Goal: Task Accomplishment & Management: Use online tool/utility

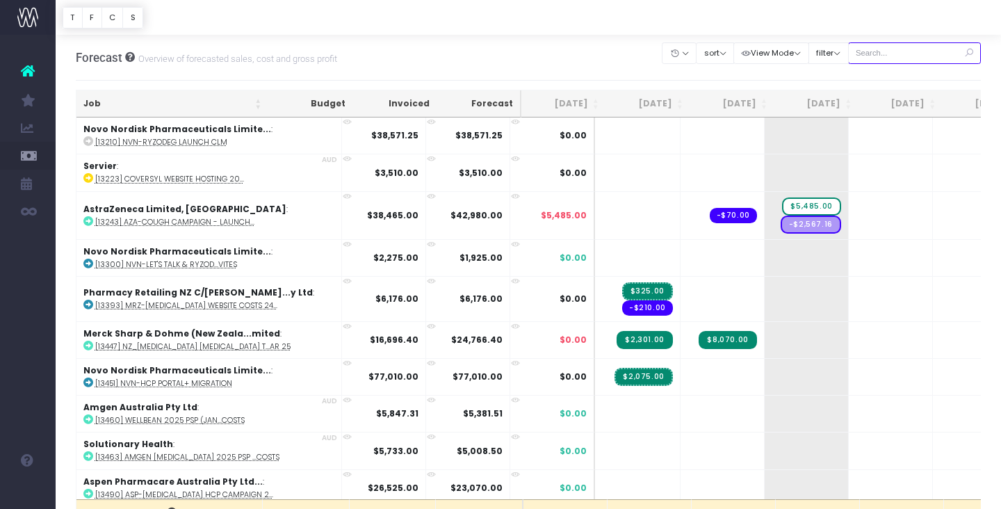
click at [928, 48] on input "text" at bounding box center [914, 53] width 133 height 22
type input "Merck sharp & dohme (New zealand"
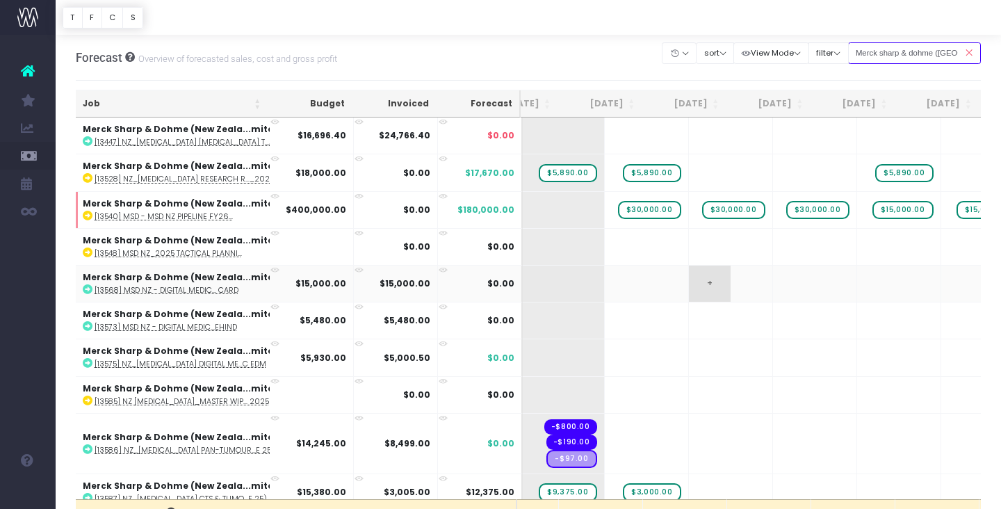
scroll to position [0, 172]
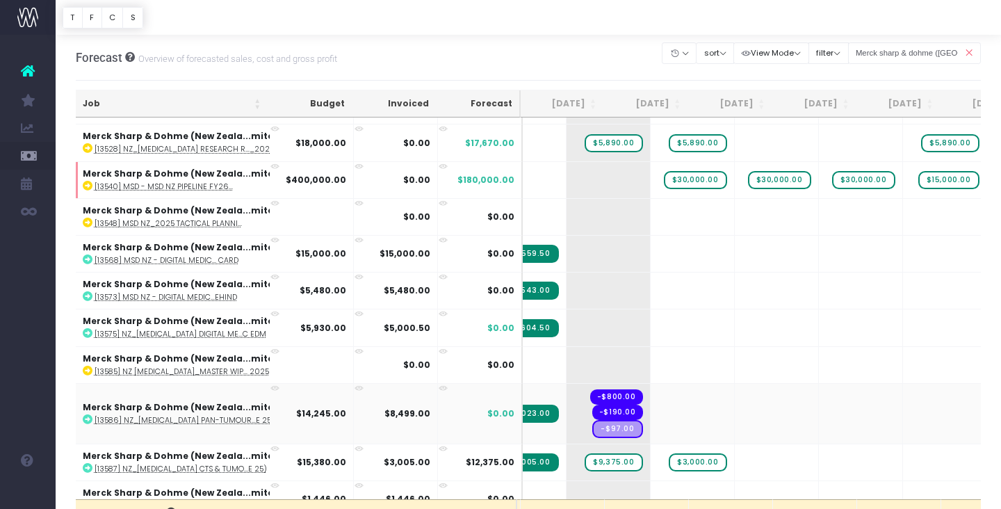
click at [273, 385] on icon at bounding box center [274, 388] width 9 height 9
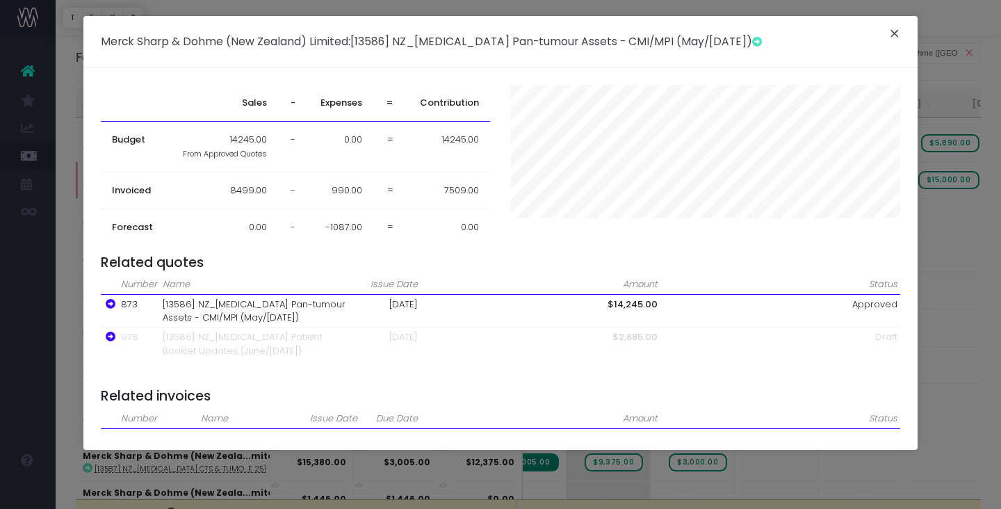
click at [892, 35] on button "×" at bounding box center [894, 35] width 29 height 22
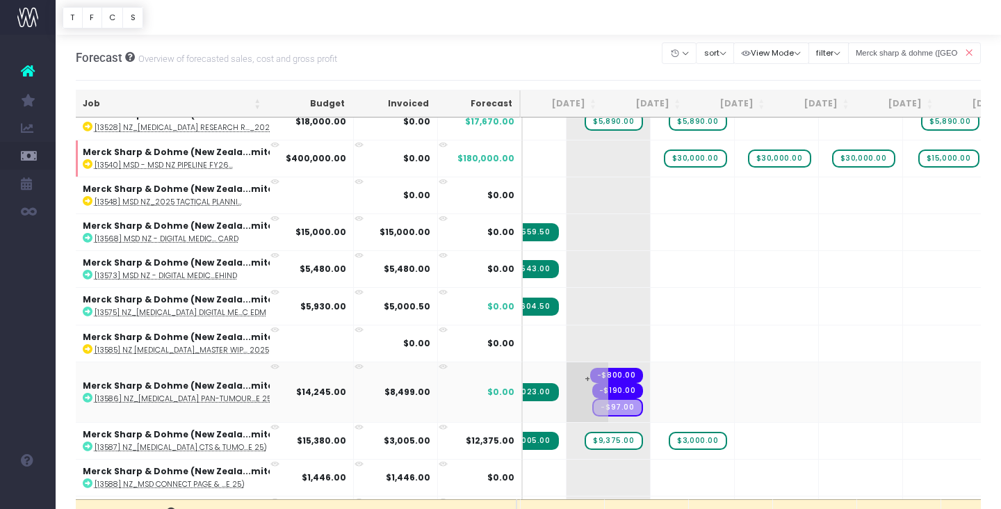
click at [566, 377] on span "+" at bounding box center [587, 392] width 42 height 60
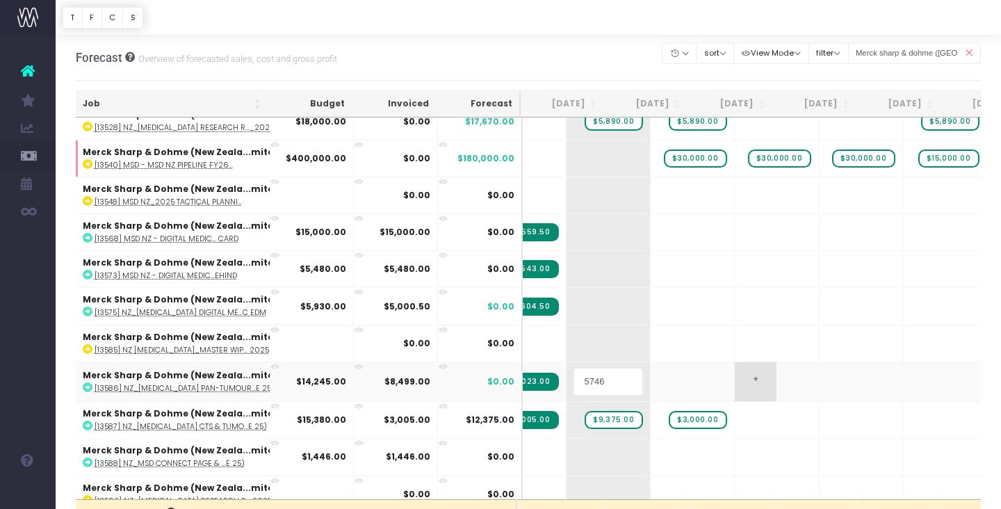
click at [757, 391] on body "Oh my... this is bad. wayahead wasn't able to load this page. Please contact su…" at bounding box center [500, 254] width 1001 height 509
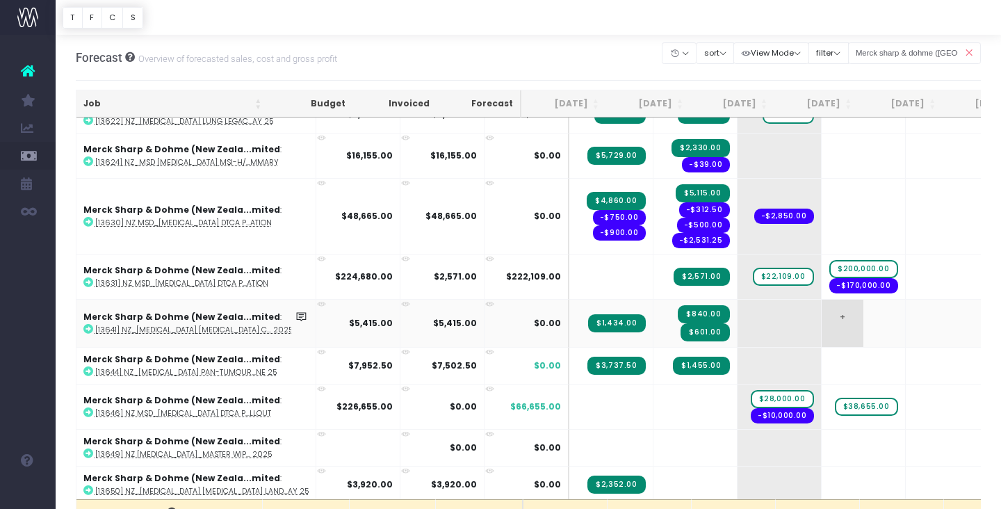
scroll to position [628, 0]
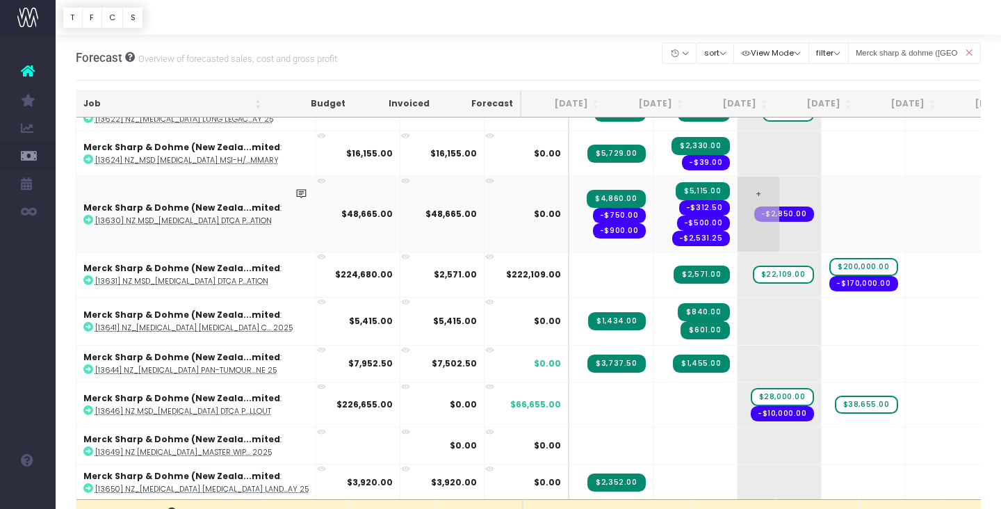
click at [754, 212] on span "-$2,850.00" at bounding box center [784, 213] width 60 height 15
click at [737, 213] on span "+" at bounding box center [758, 214] width 42 height 75
click at [317, 177] on icon at bounding box center [321, 181] width 9 height 9
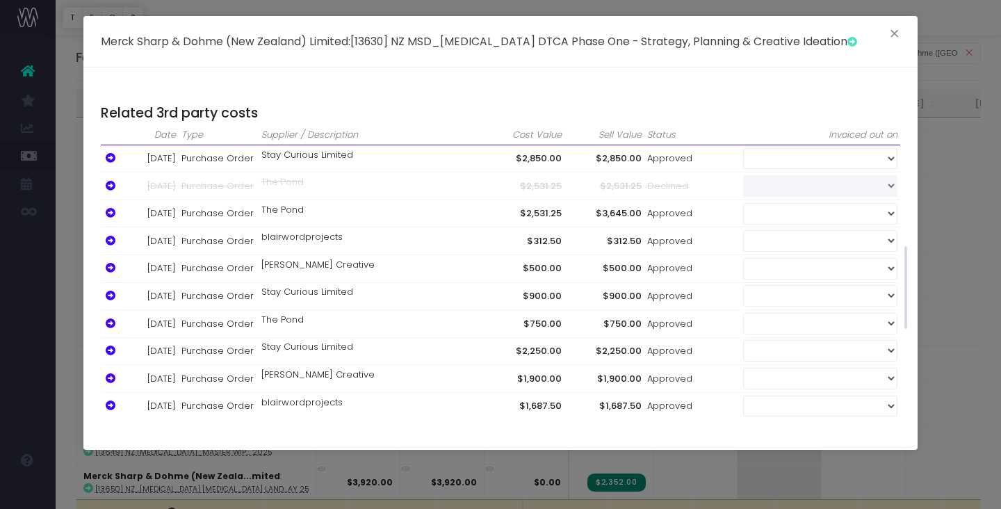
scroll to position [659, 0]
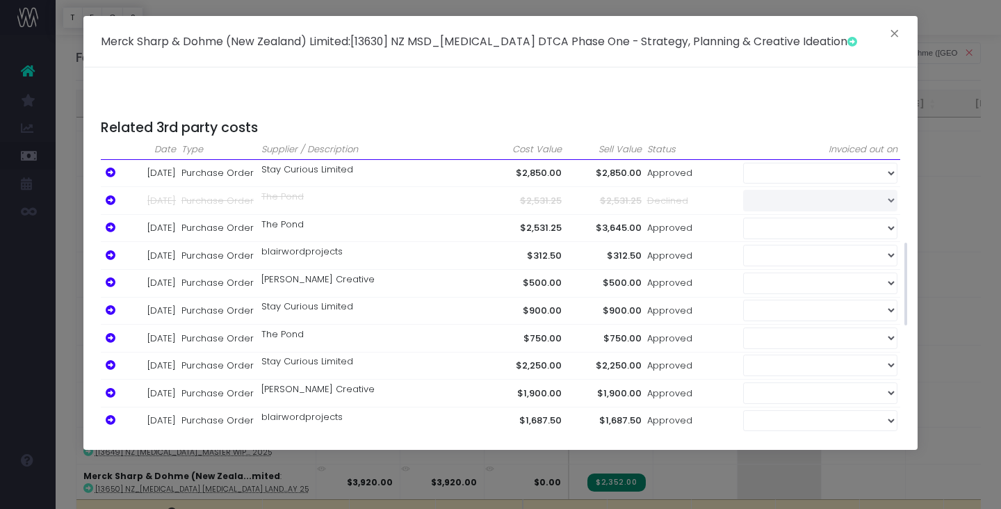
click at [577, 159] on td "$2,850.00" at bounding box center [604, 173] width 80 height 28
click at [113, 168] on icon at bounding box center [111, 173] width 10 height 10
click at [891, 35] on button "×" at bounding box center [894, 35] width 29 height 22
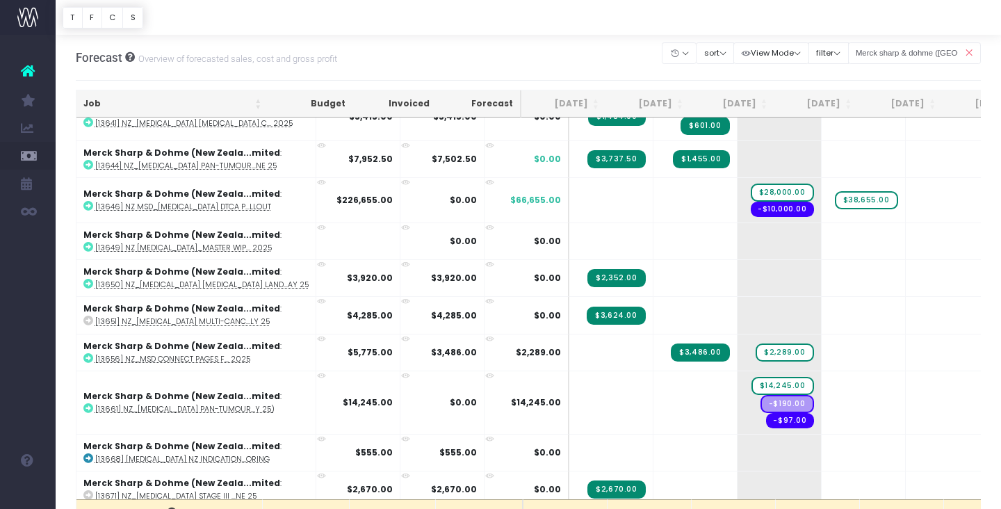
scroll to position [807, 0]
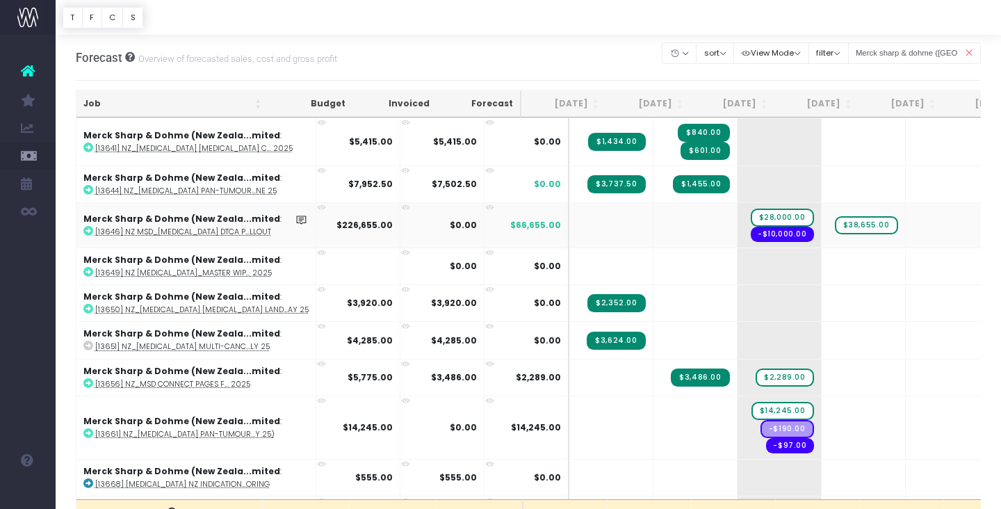
click at [317, 207] on icon at bounding box center [321, 207] width 9 height 9
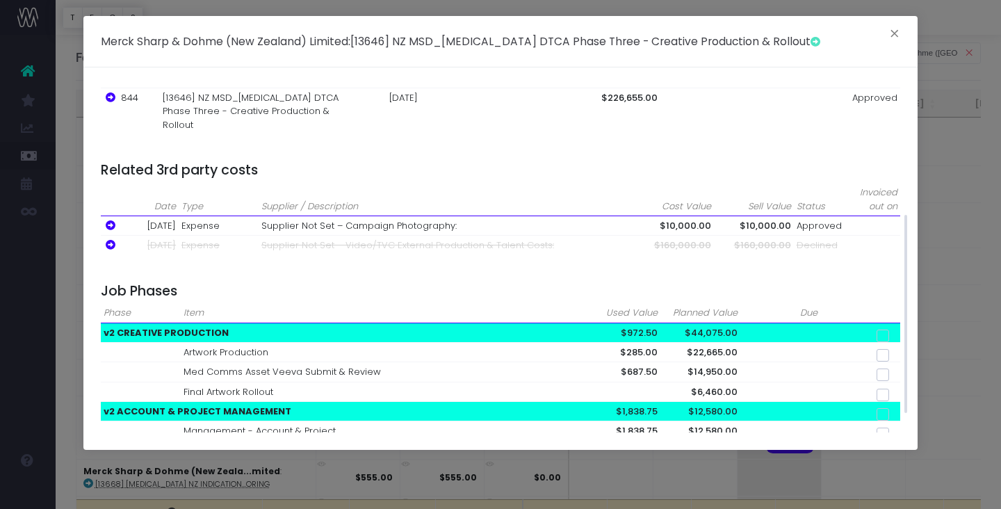
scroll to position [261, 0]
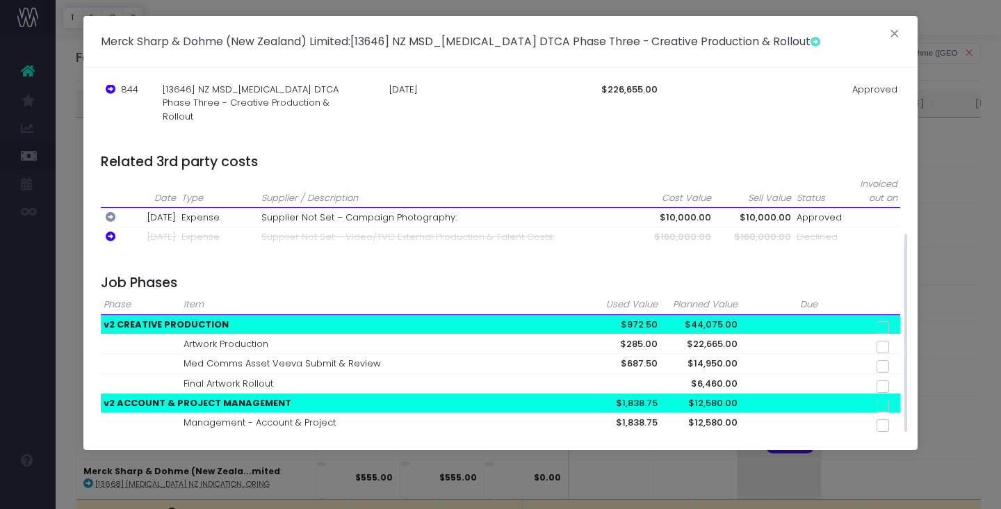
click at [108, 212] on icon at bounding box center [111, 217] width 10 height 10
click at [894, 33] on button "×" at bounding box center [894, 35] width 29 height 22
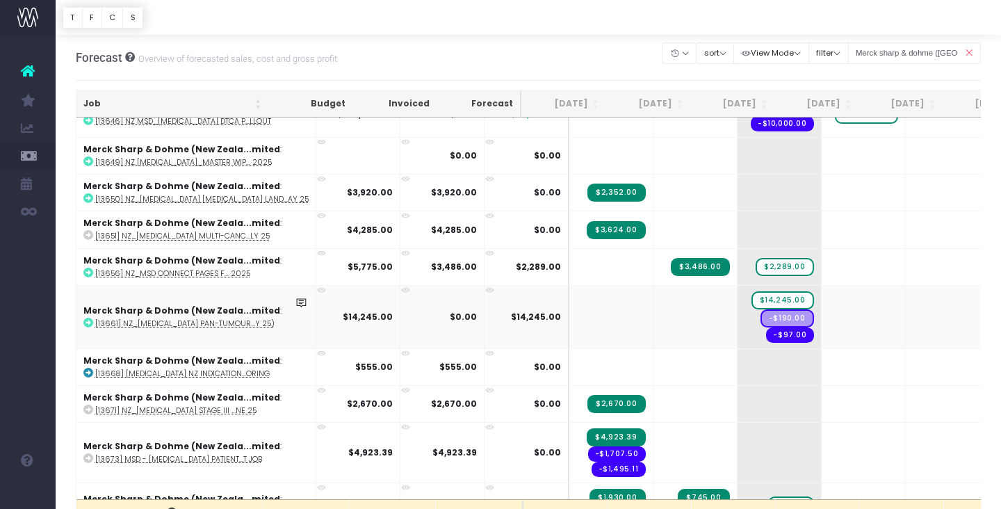
scroll to position [927, 0]
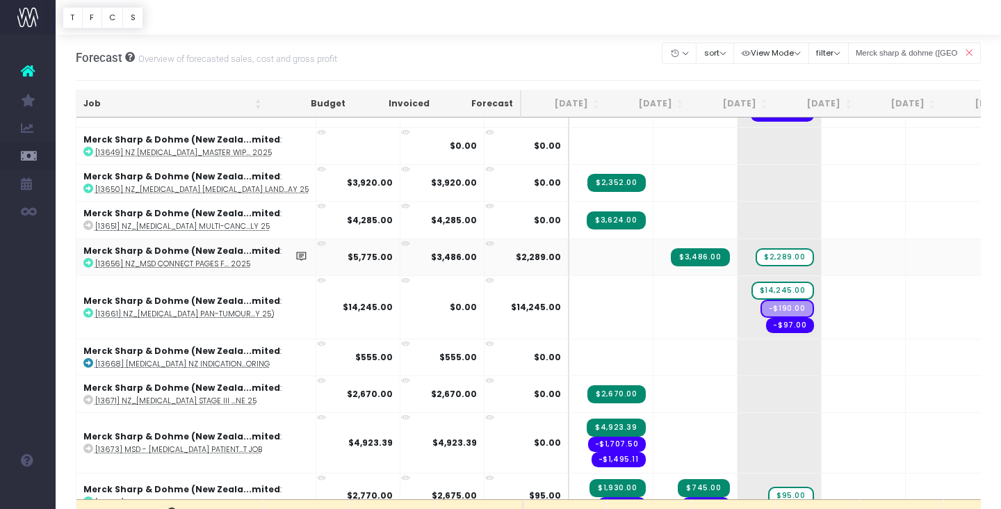
click at [317, 241] on icon at bounding box center [321, 243] width 9 height 9
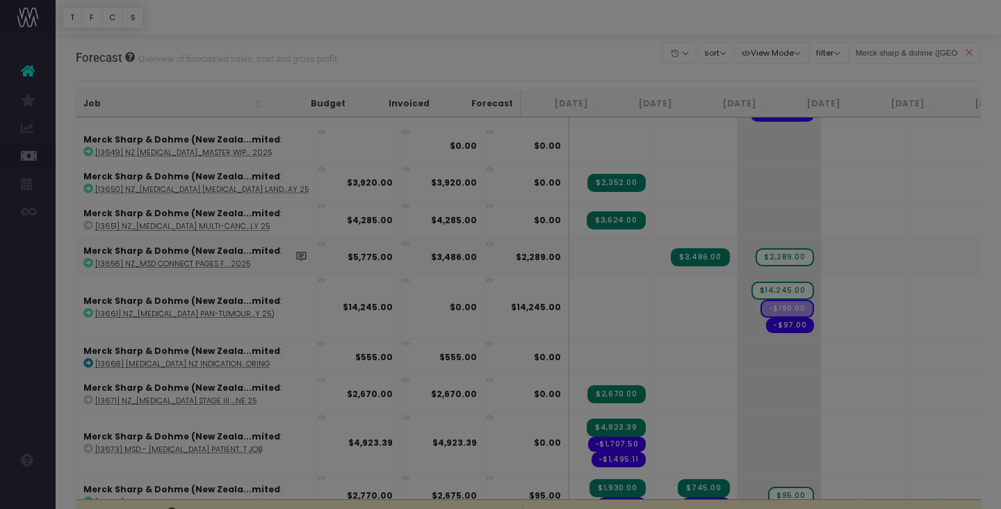
scroll to position [261, 0]
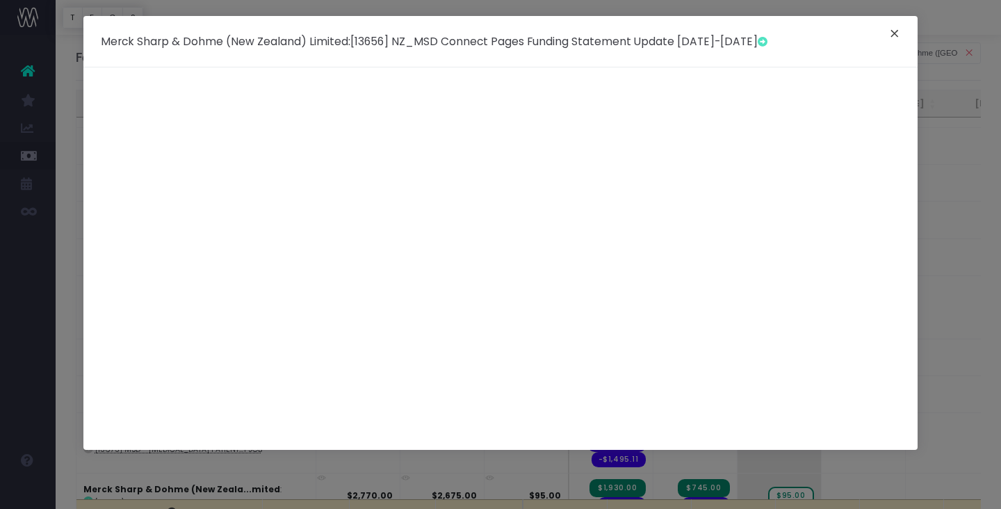
click at [892, 33] on button "×" at bounding box center [894, 35] width 29 height 22
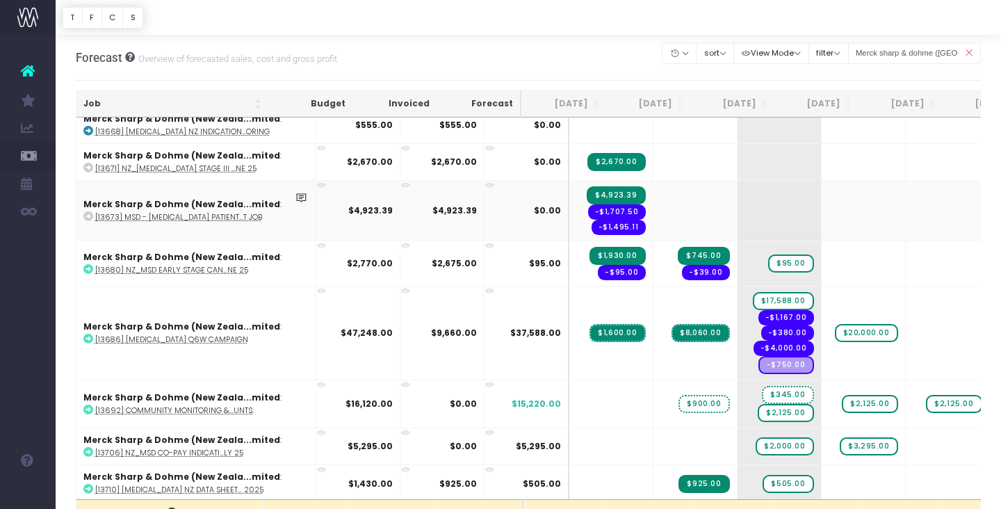
scroll to position [1168, 0]
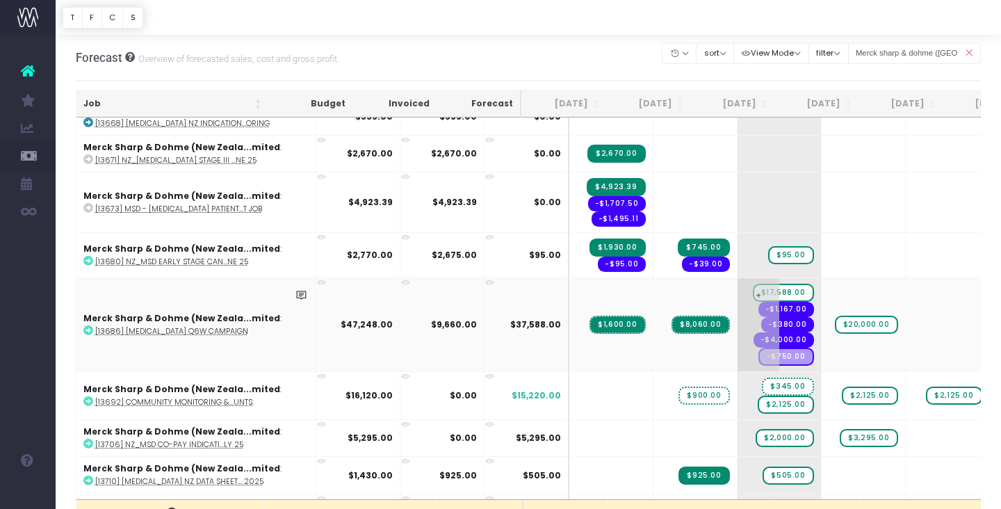
click at [758, 309] on span "-$1,167.00" at bounding box center [786, 309] width 56 height 15
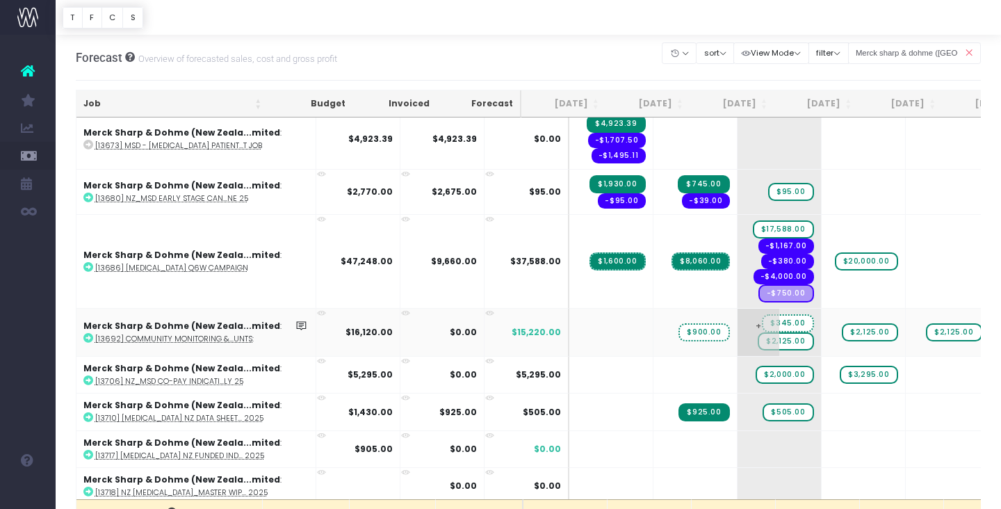
scroll to position [1234, 0]
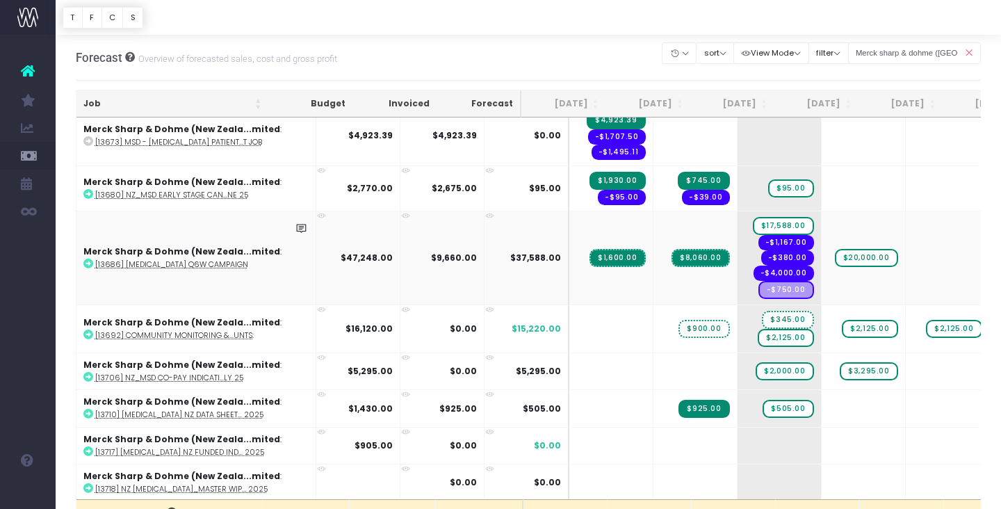
click at [85, 261] on icon at bounding box center [88, 264] width 10 height 10
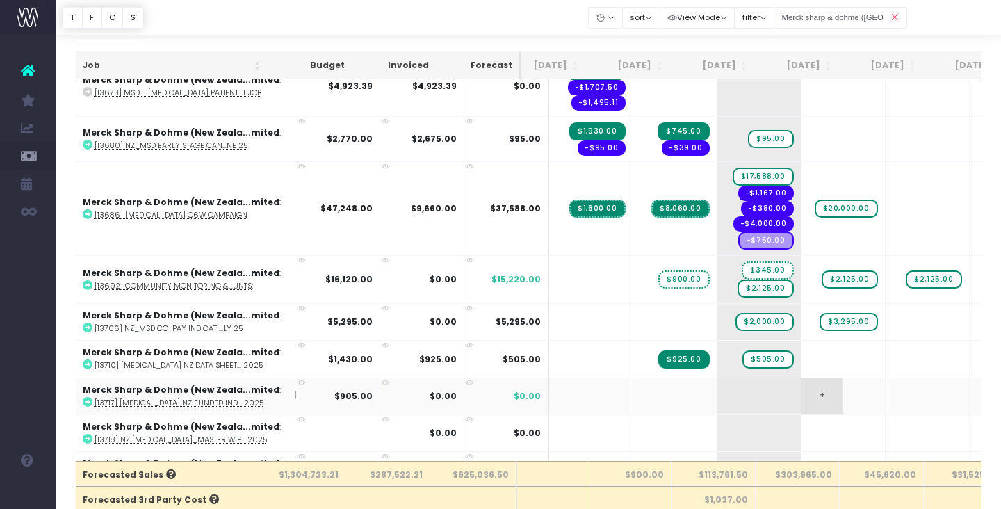
scroll to position [1238, 20]
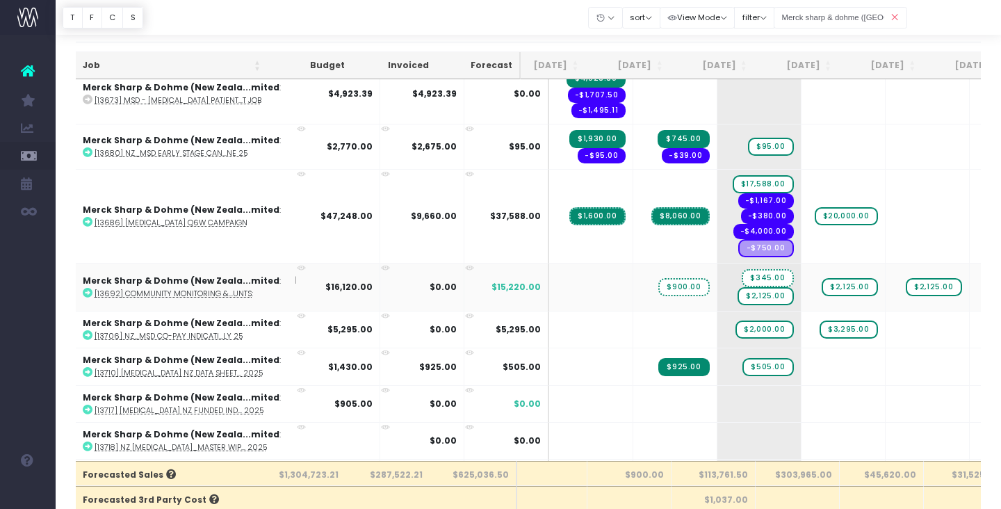
click at [89, 293] on icon at bounding box center [88, 293] width 10 height 10
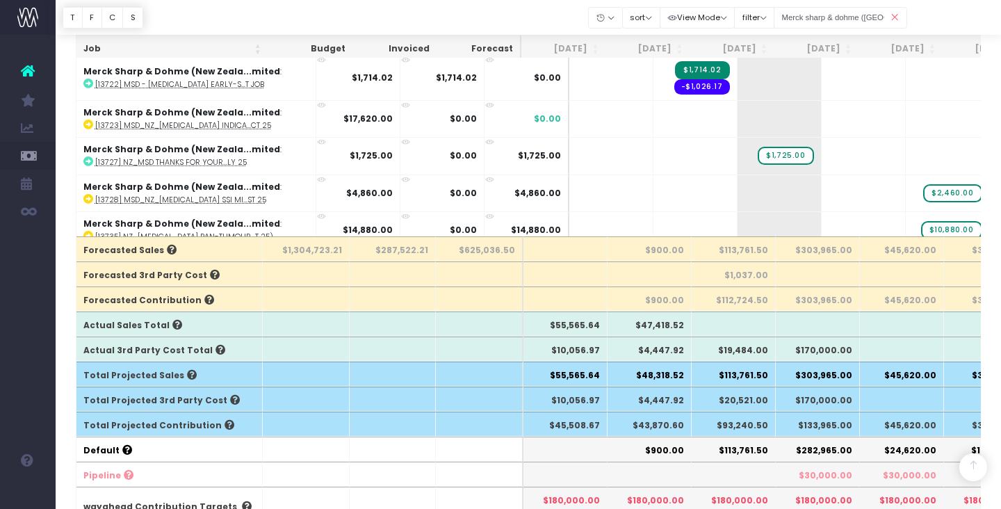
scroll to position [1573, 0]
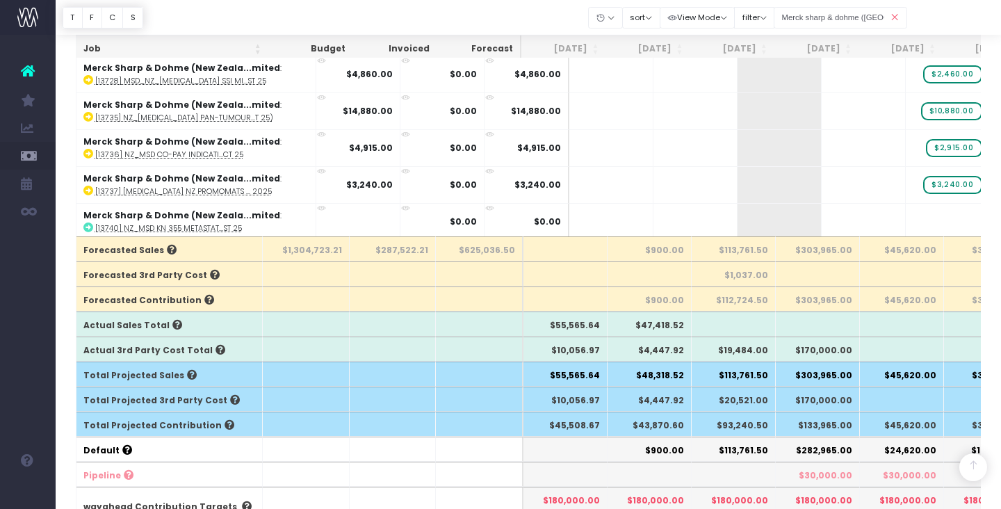
click at [892, 21] on icon at bounding box center [895, 17] width 24 height 28
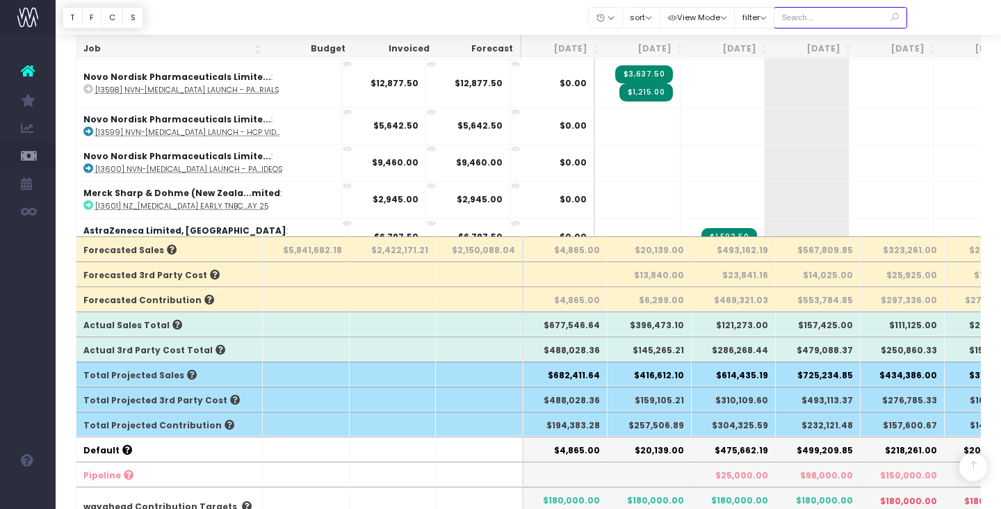
click at [861, 19] on input "text" at bounding box center [840, 18] width 133 height 22
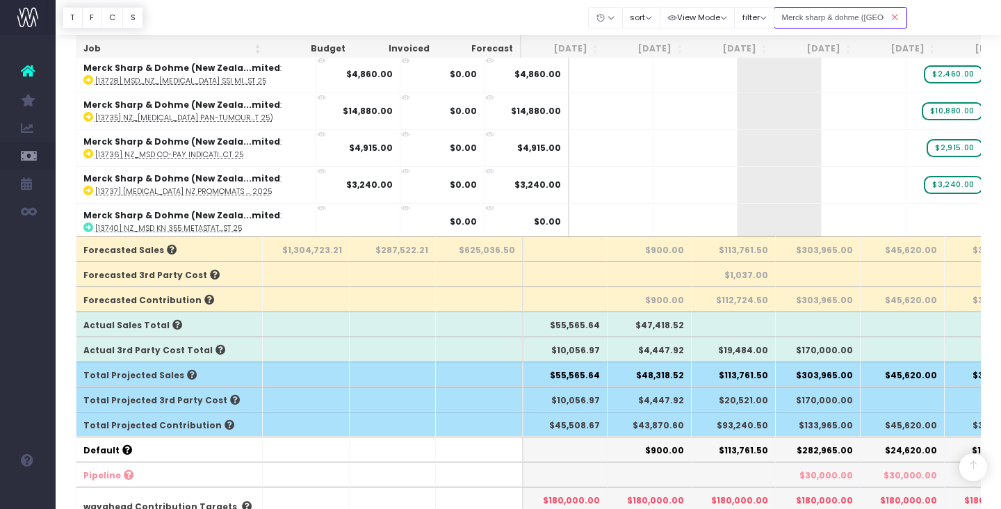
click at [860, 17] on input "Merck sharp & dohme (New zealand" at bounding box center [840, 18] width 133 height 22
drag, startPoint x: 840, startPoint y: 17, endPoint x: 912, endPoint y: 18, distance: 71.6
click at [912, 18] on div "Account Warning You are on a paid plan. My Favourites You have no favourites Jo…" at bounding box center [500, 431] width 1001 height 1388
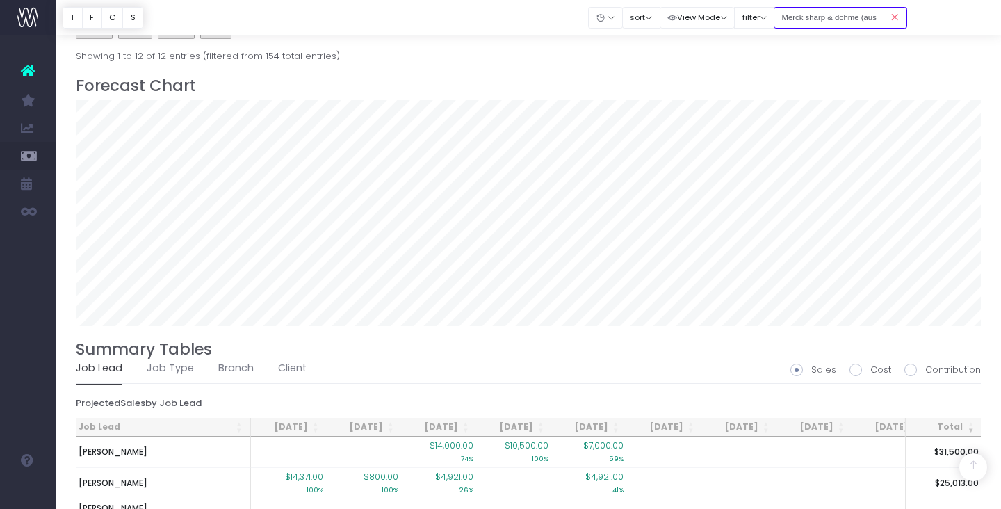
scroll to position [0, 12]
type input "Merck sharp & dohme (Australia"
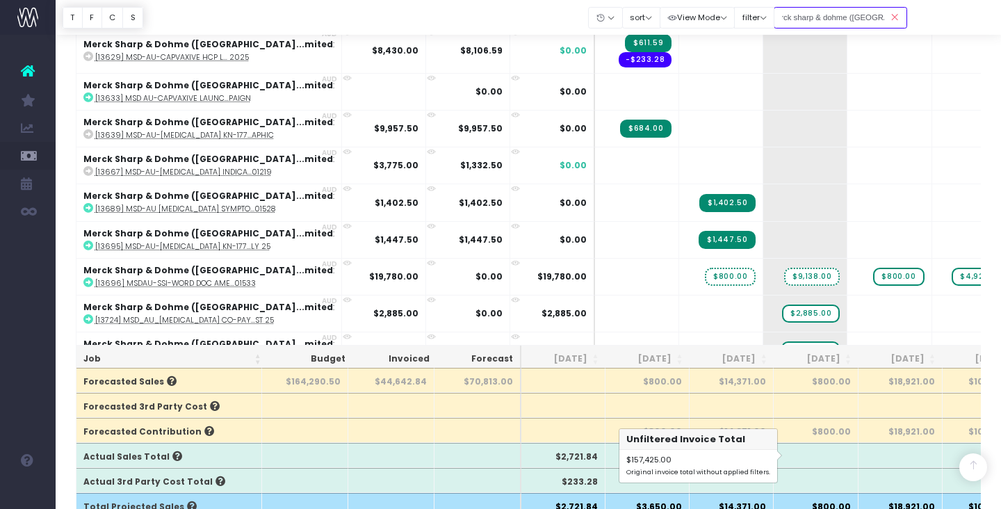
scroll to position [0, 0]
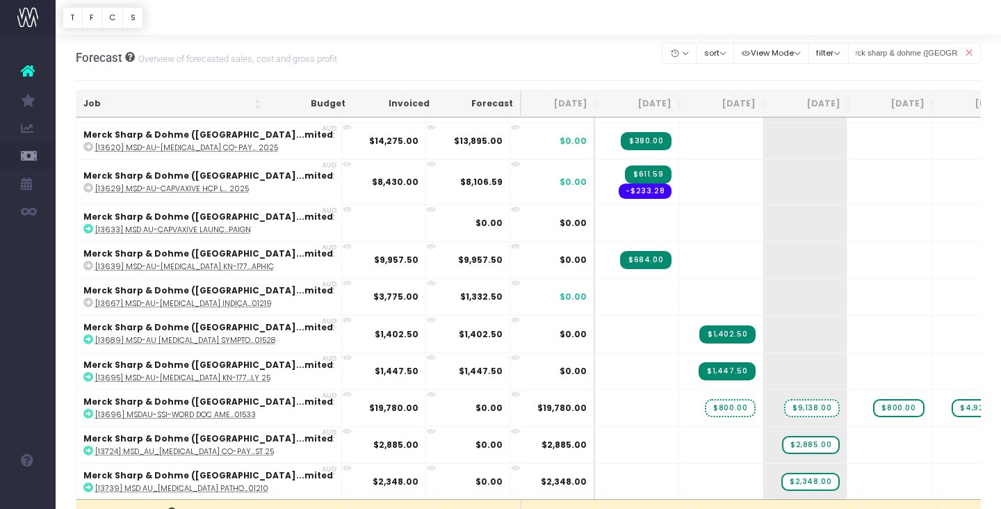
click at [969, 57] on icon at bounding box center [968, 53] width 24 height 28
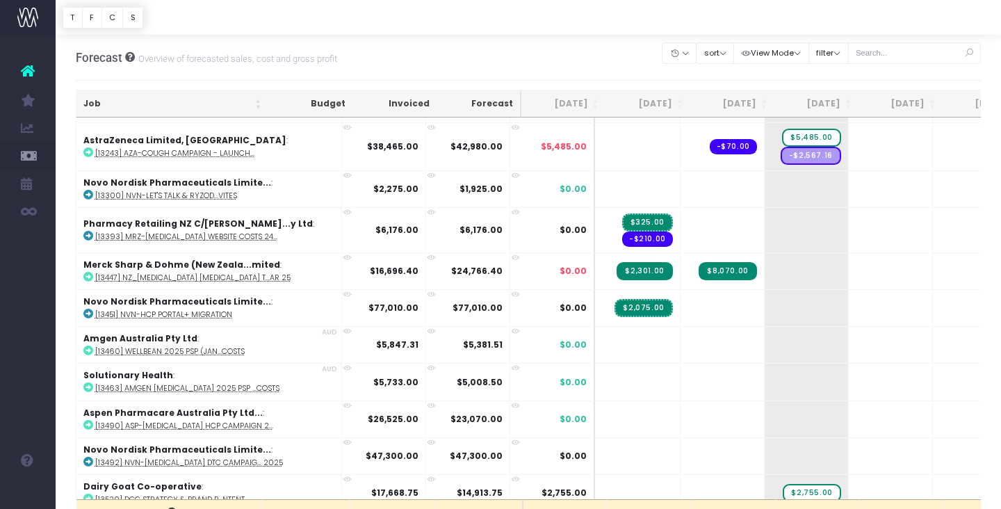
click at [971, 49] on icon at bounding box center [968, 53] width 24 height 28
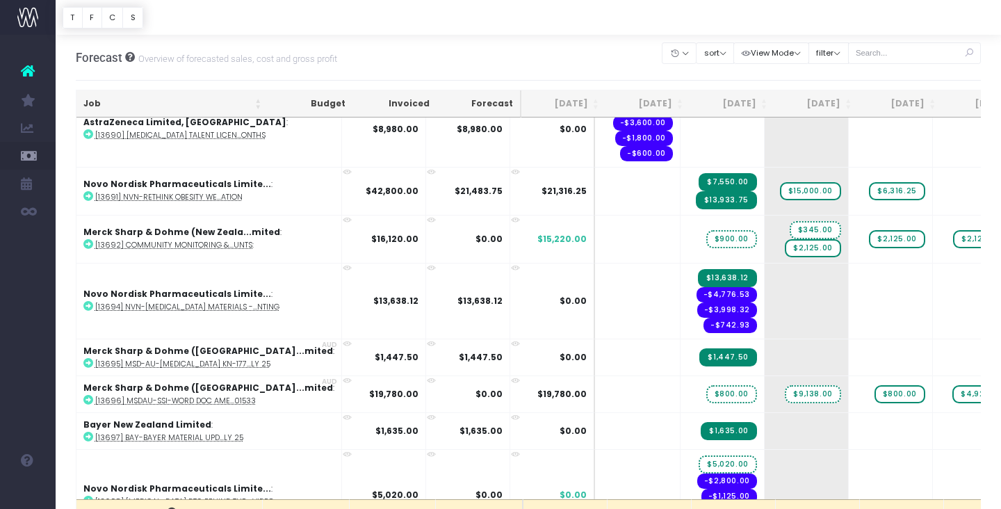
scroll to position [5493, 0]
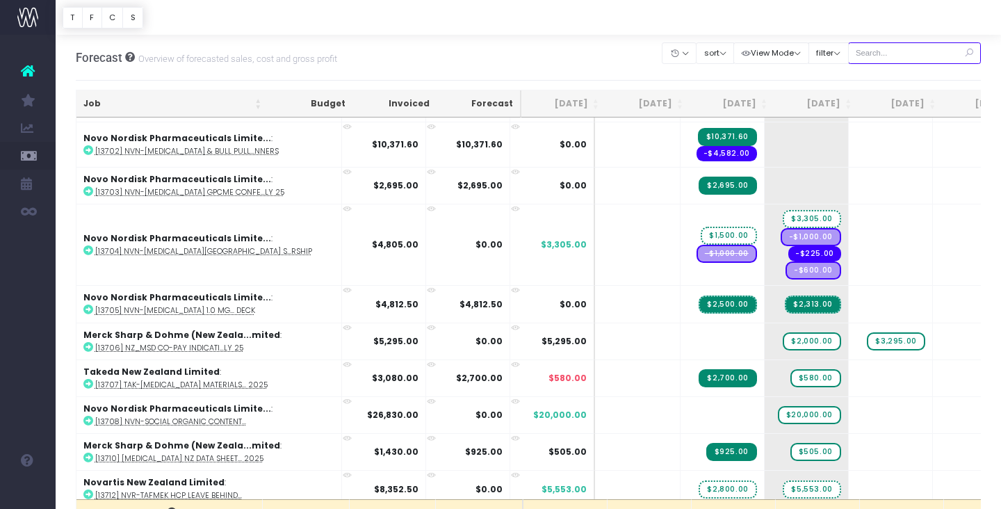
click at [898, 49] on input "text" at bounding box center [914, 53] width 133 height 22
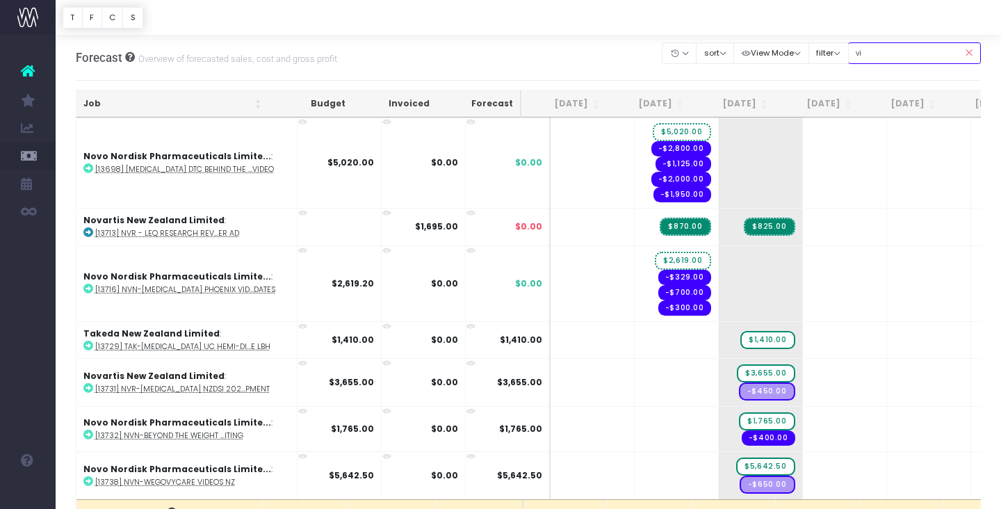
scroll to position [679, 0]
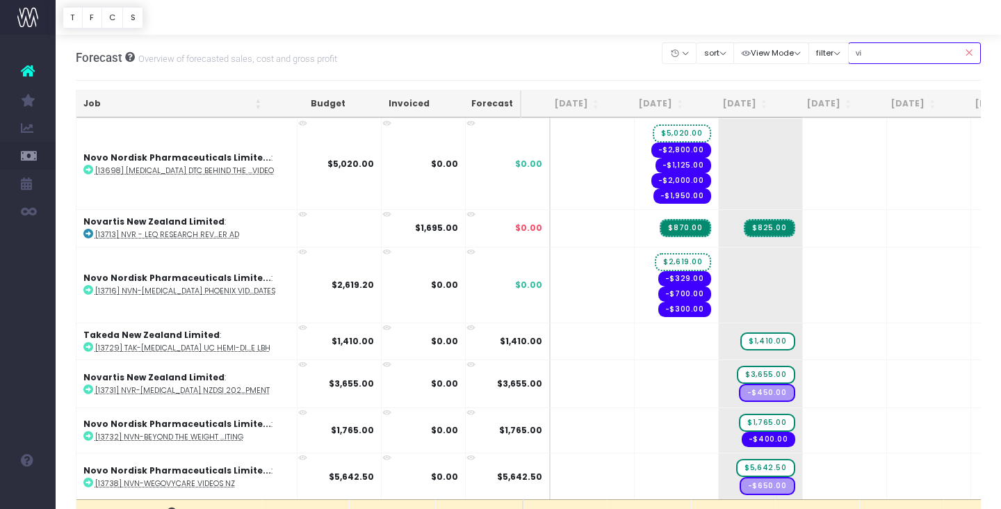
type input "viatris"
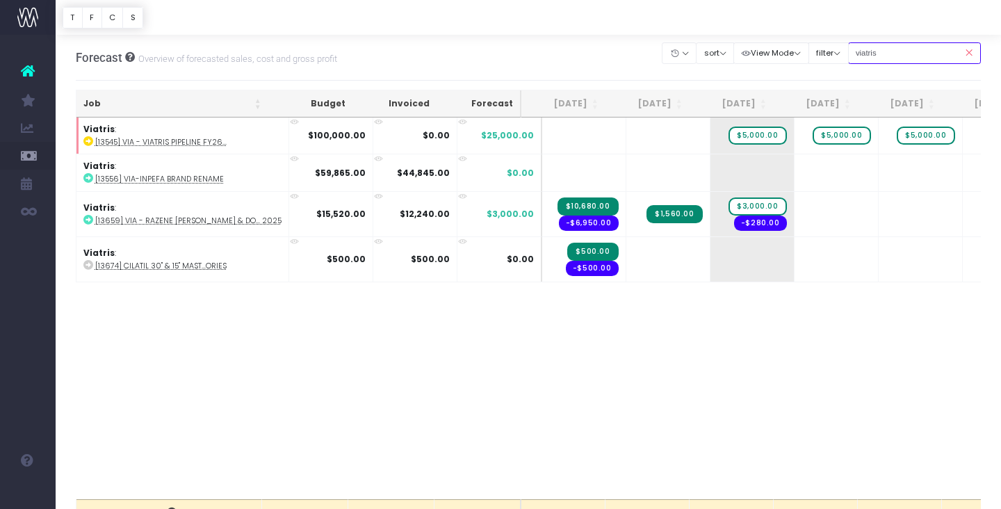
scroll to position [0, 0]
click at [744, 133] on span "$5,000.00" at bounding box center [757, 135] width 58 height 18
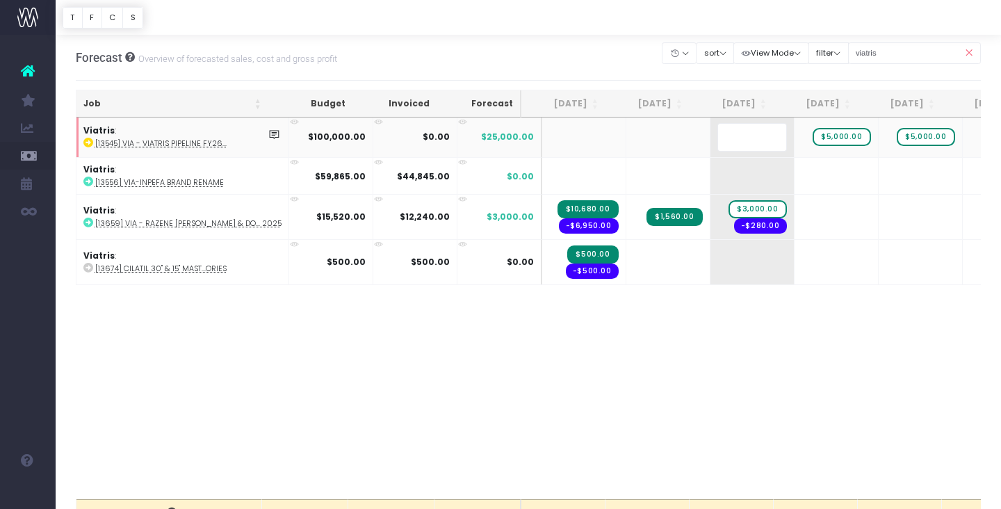
click at [802, 324] on body "Oh my... this is bad. wayahead wasn't able to load this page. Please contact su…" at bounding box center [500, 254] width 1001 height 509
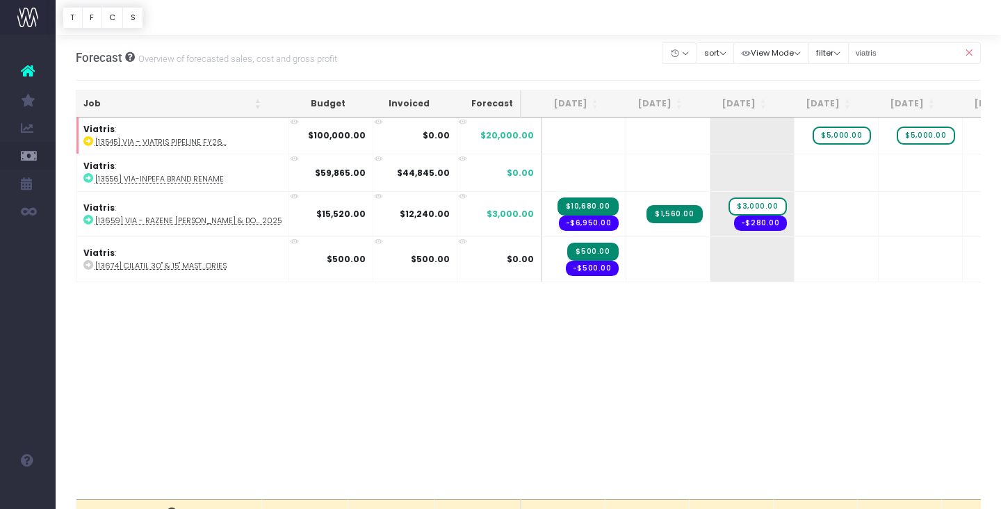
click at [969, 51] on icon at bounding box center [968, 53] width 24 height 28
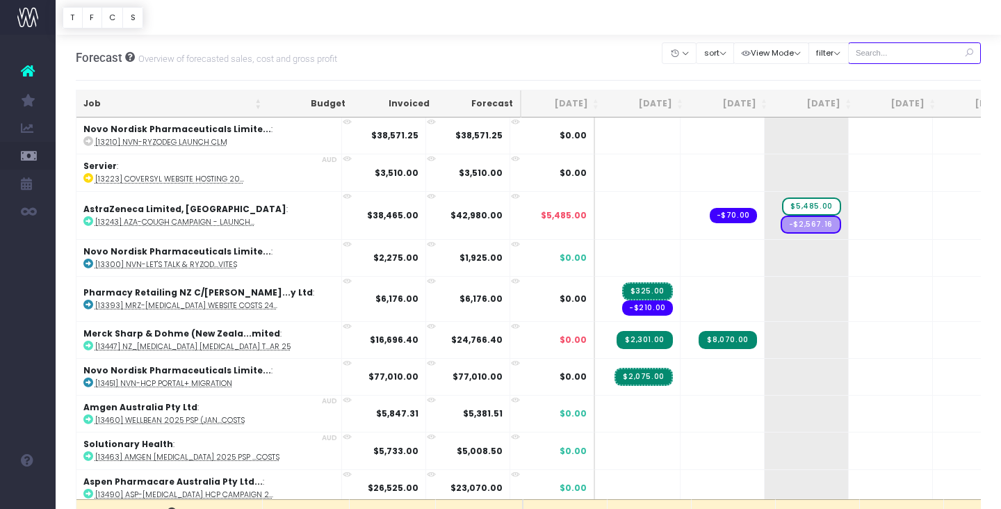
click at [911, 55] on input "text" at bounding box center [914, 53] width 133 height 22
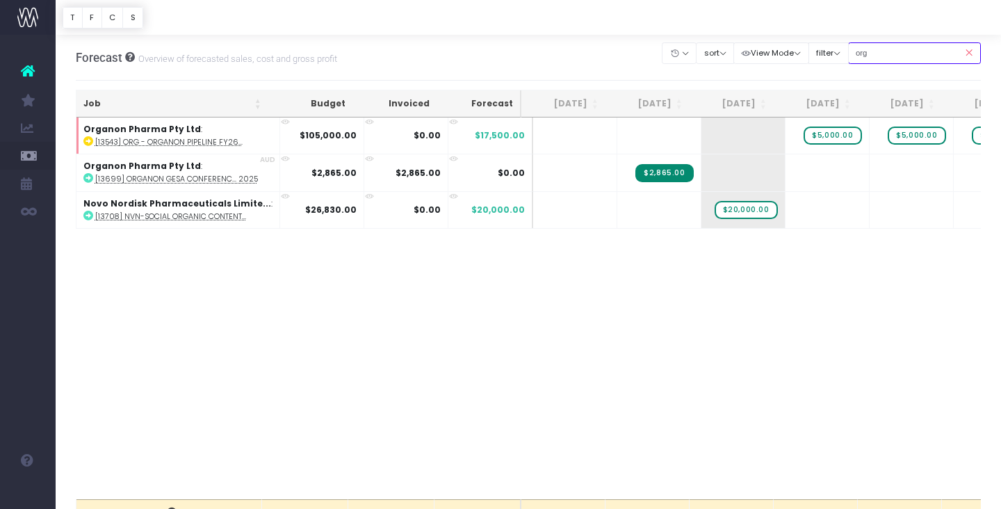
type input "organon"
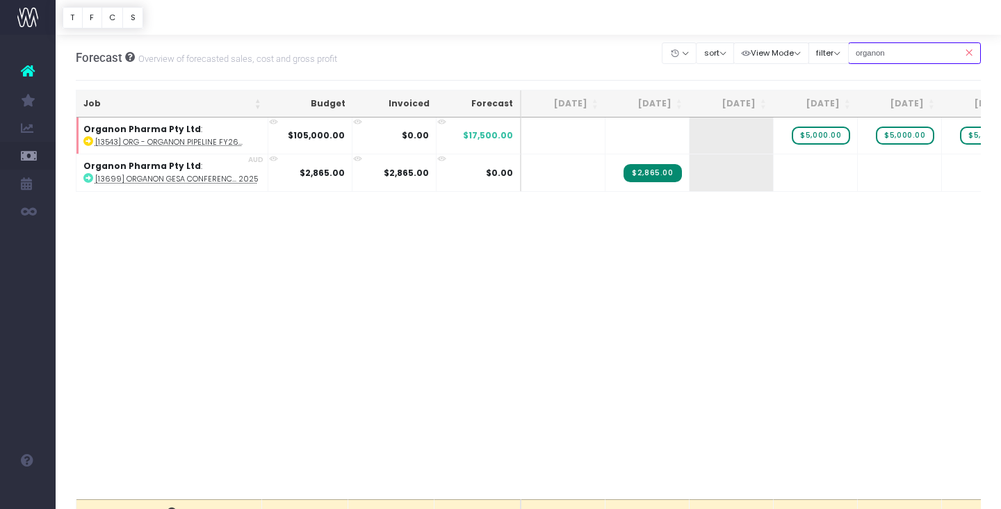
click at [920, 55] on input "organon" at bounding box center [914, 53] width 133 height 22
click at [970, 49] on icon at bounding box center [968, 53] width 24 height 28
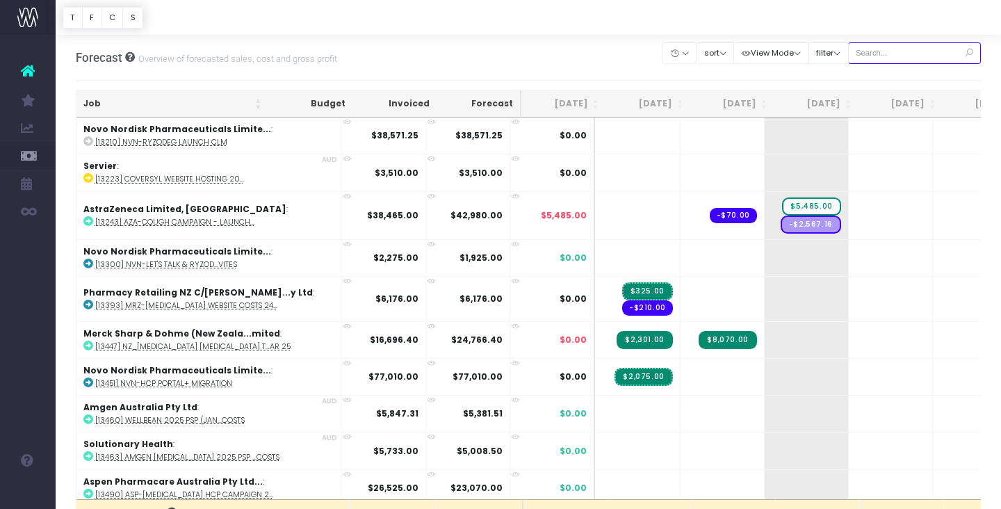
click at [906, 58] on input "text" at bounding box center [914, 53] width 133 height 22
type input "Merck sharp & dohme (New zealand"
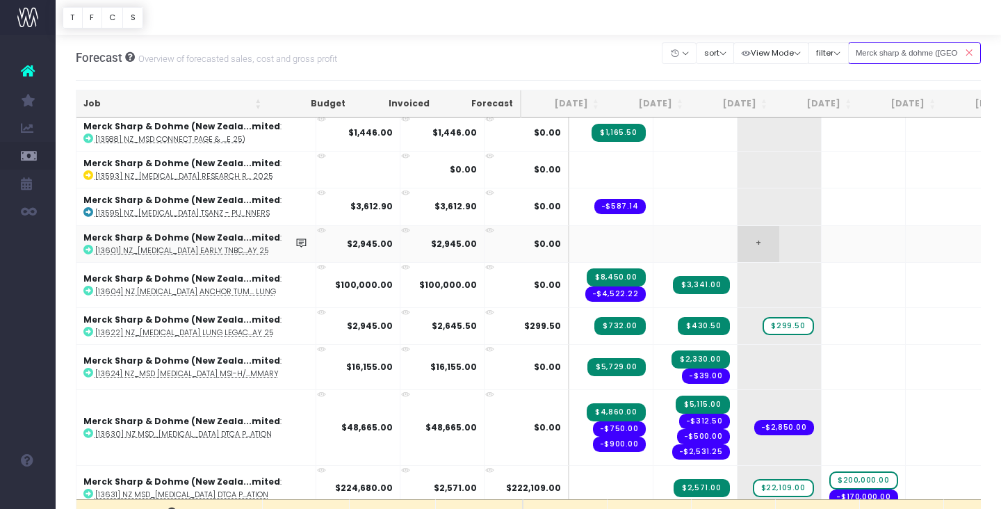
scroll to position [434, 0]
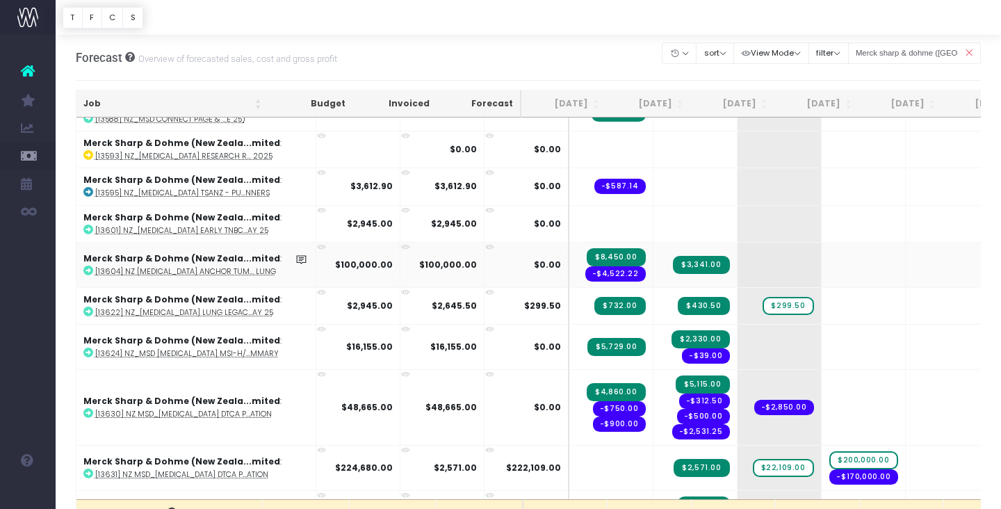
click at [317, 244] on icon at bounding box center [321, 247] width 9 height 9
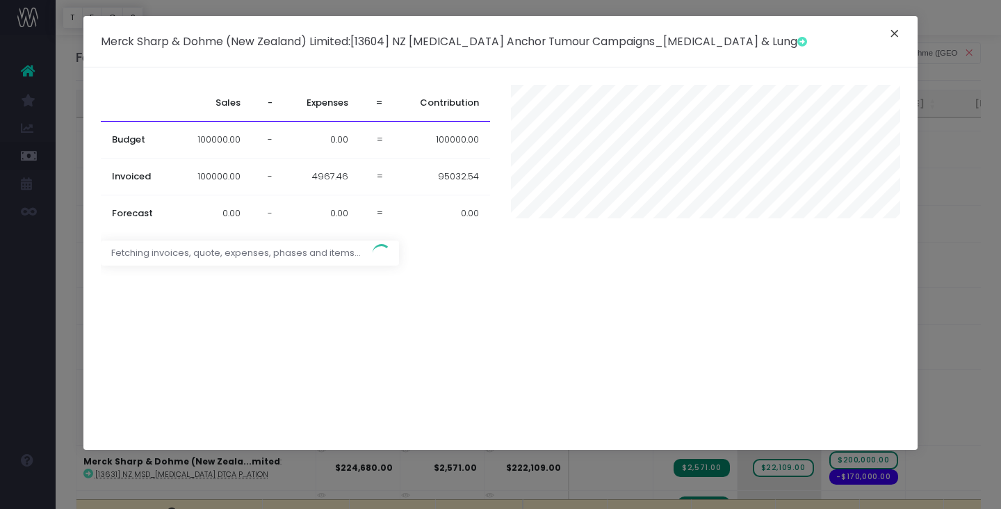
click at [892, 31] on button "×" at bounding box center [894, 35] width 29 height 22
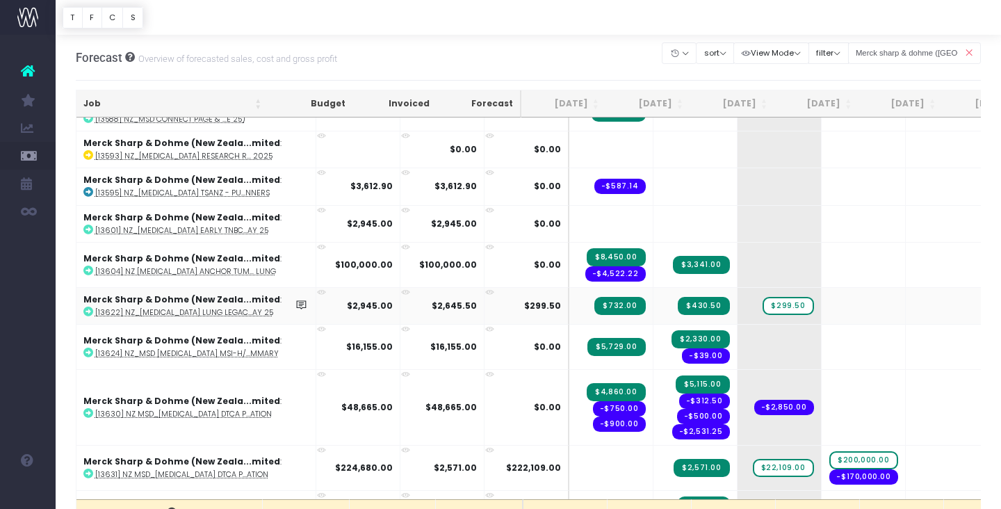
click at [317, 290] on icon at bounding box center [321, 292] width 9 height 9
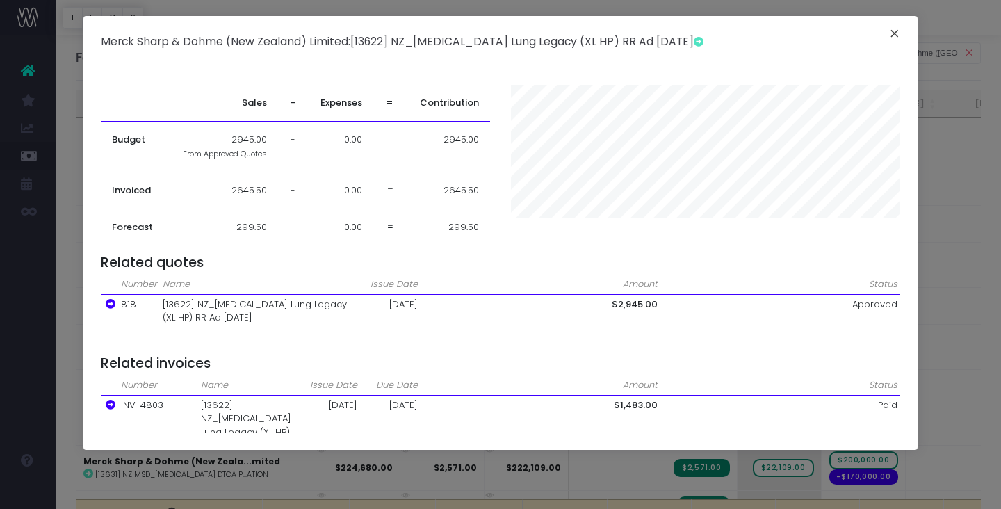
click at [894, 37] on button "×" at bounding box center [894, 35] width 29 height 22
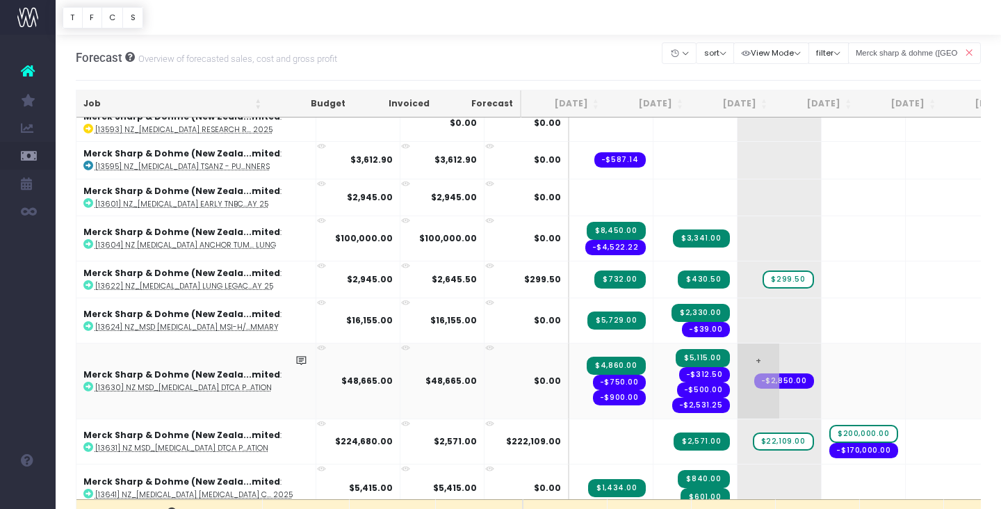
scroll to position [518, 0]
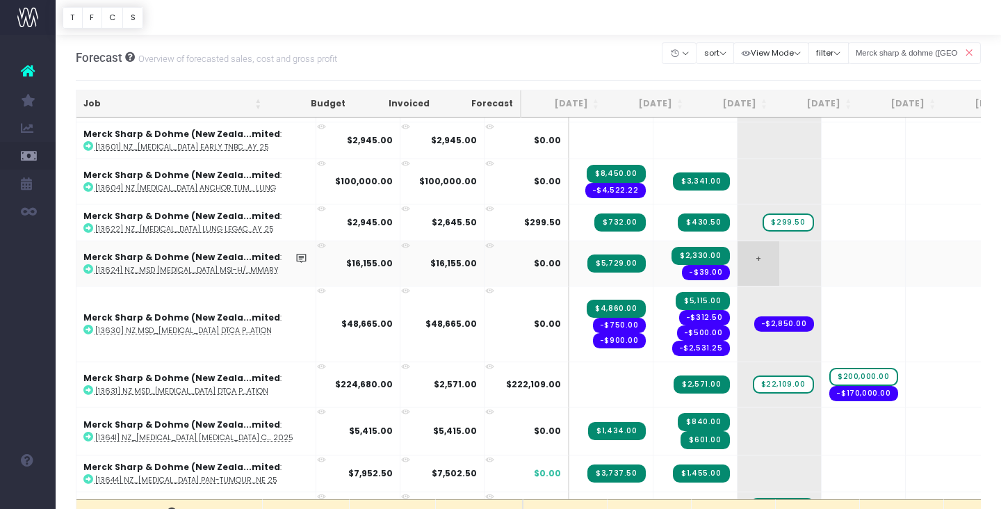
click at [737, 256] on span "+" at bounding box center [758, 263] width 42 height 44
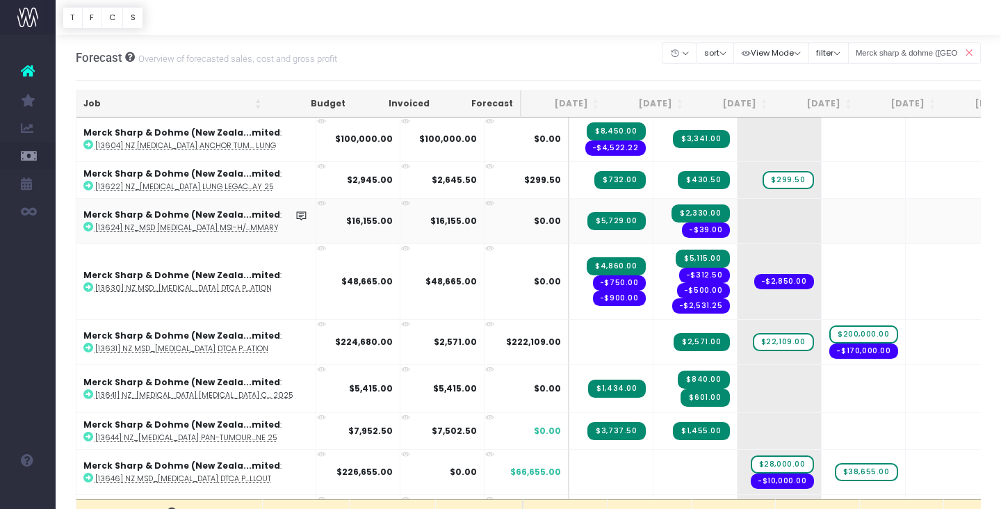
click at [86, 224] on icon at bounding box center [88, 227] width 10 height 10
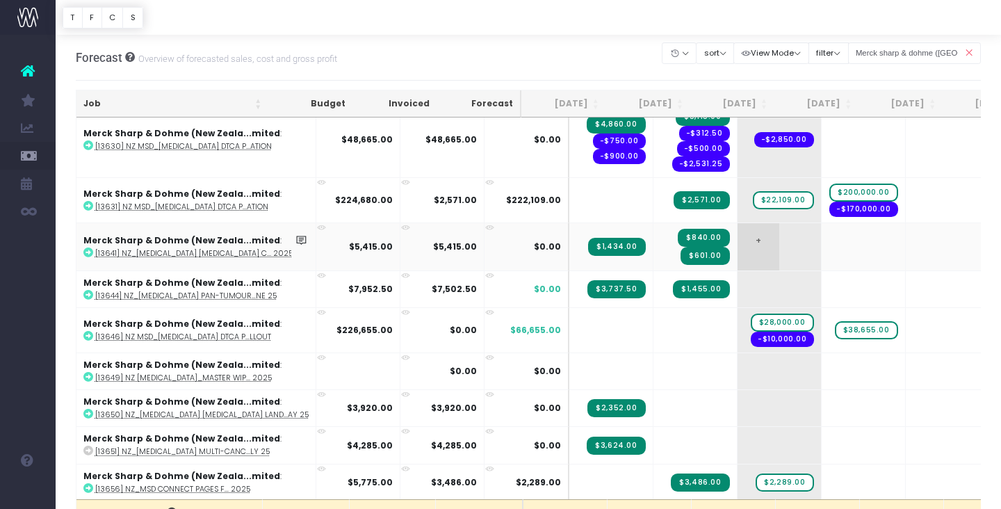
scroll to position [708, 0]
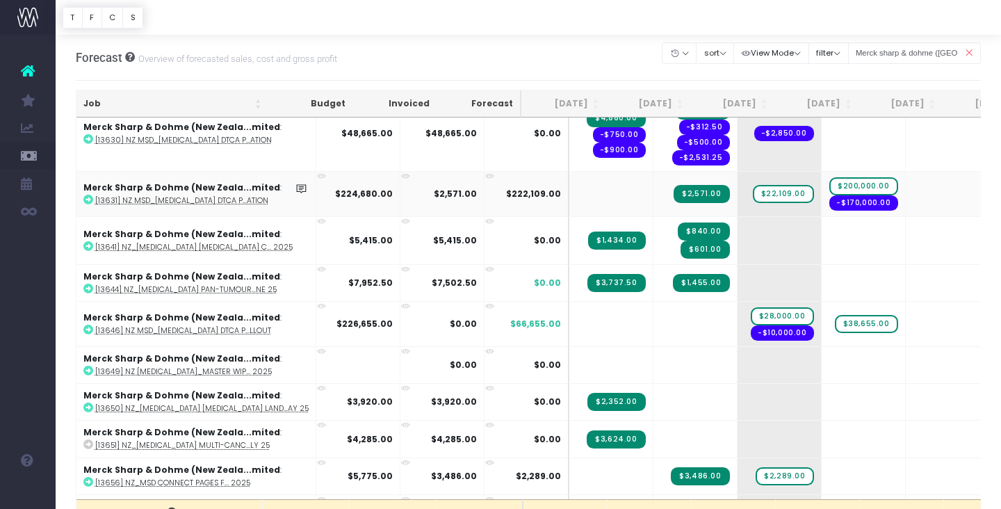
click at [87, 195] on icon at bounding box center [88, 200] width 10 height 10
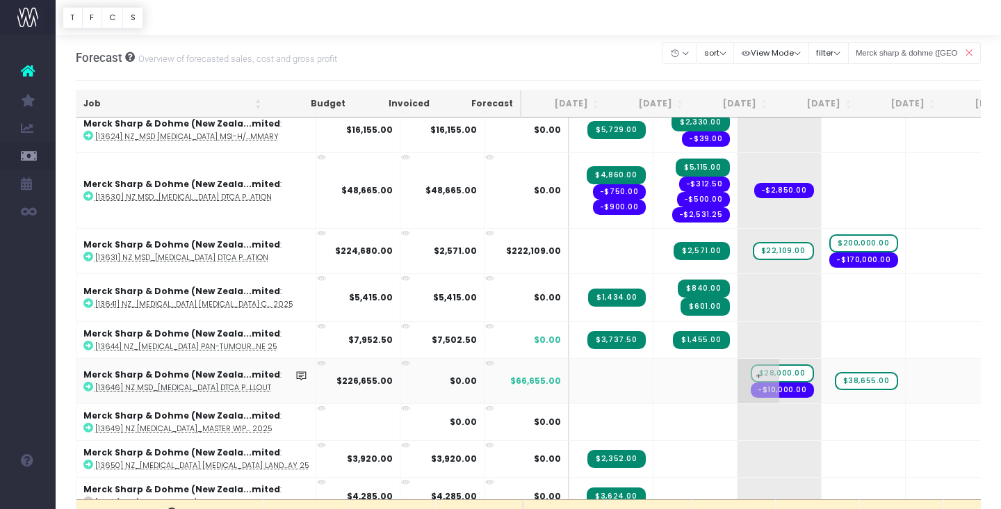
scroll to position [644, 0]
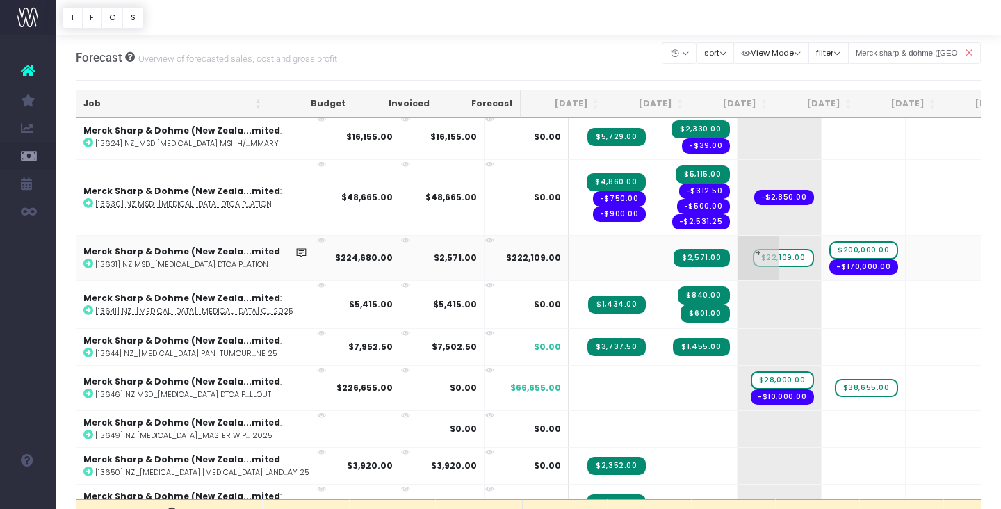
click at [753, 257] on span "$22,109.00" at bounding box center [783, 258] width 61 height 18
drag, startPoint x: 735, startPoint y: 256, endPoint x: 827, endPoint y: 265, distance: 92.1
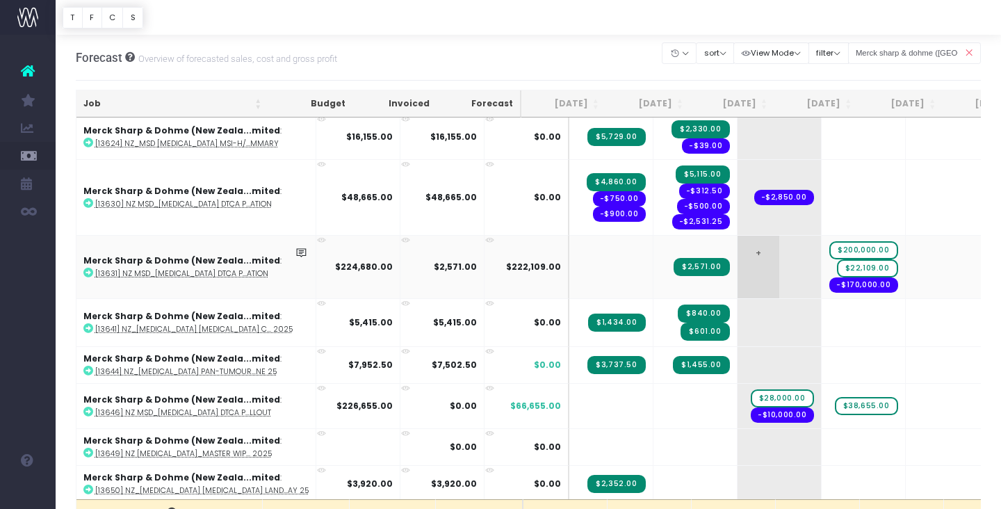
click at [737, 259] on span "+" at bounding box center [758, 267] width 42 height 63
click at [737, 250] on span "+" at bounding box center [758, 267] width 42 height 63
type input "2109"
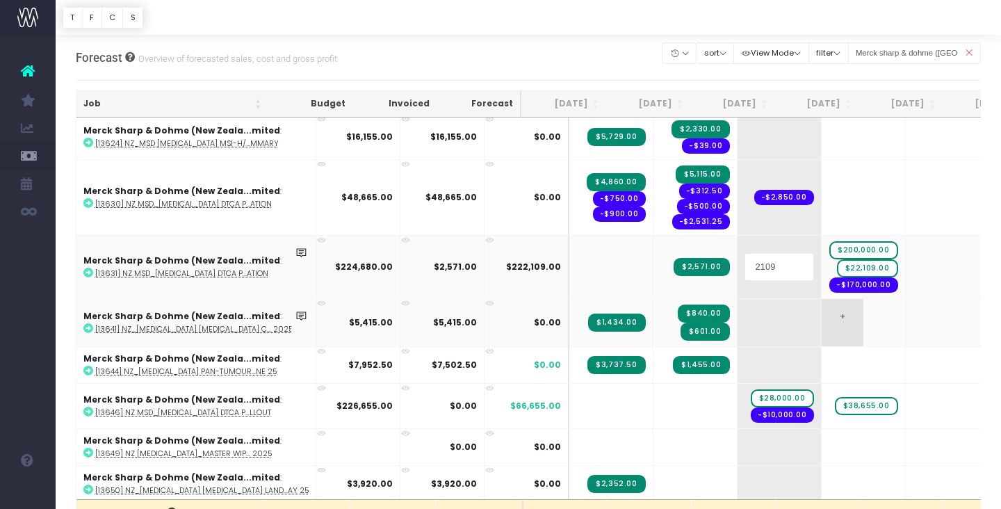
click at [817, 316] on body "Oh my... this is bad. wayahead wasn't able to load this page. Please contact su…" at bounding box center [500, 254] width 1001 height 509
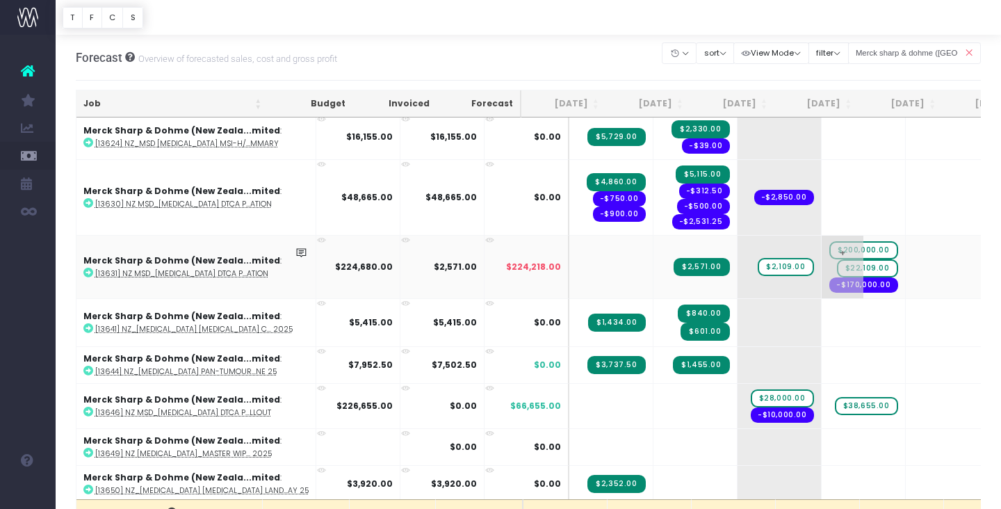
click at [840, 266] on span "$22,109.00" at bounding box center [867, 268] width 61 height 18
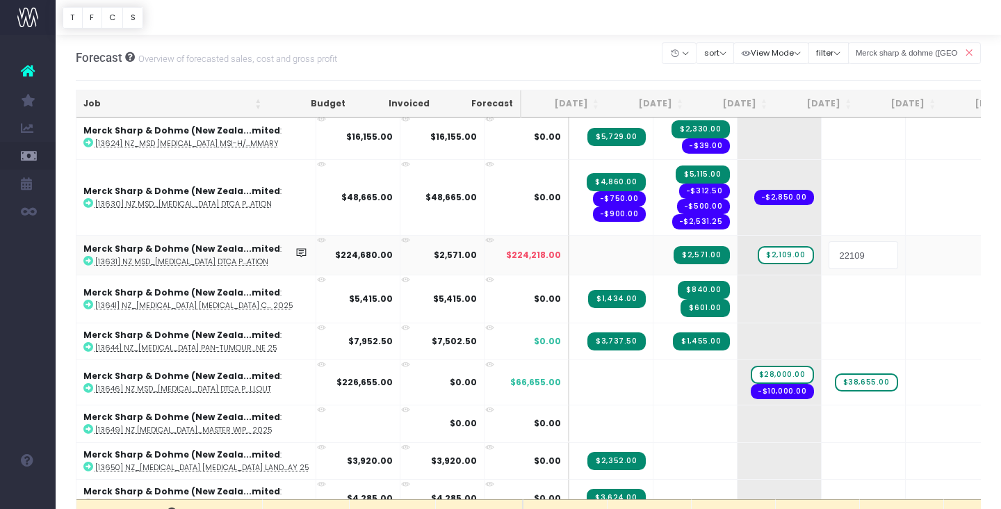
click at [828, 259] on input "22109" at bounding box center [863, 255] width 70 height 28
drag, startPoint x: 826, startPoint y: 256, endPoint x: 797, endPoint y: 256, distance: 28.5
click at [828, 256] on input "22109" at bounding box center [863, 255] width 70 height 28
type input "20000"
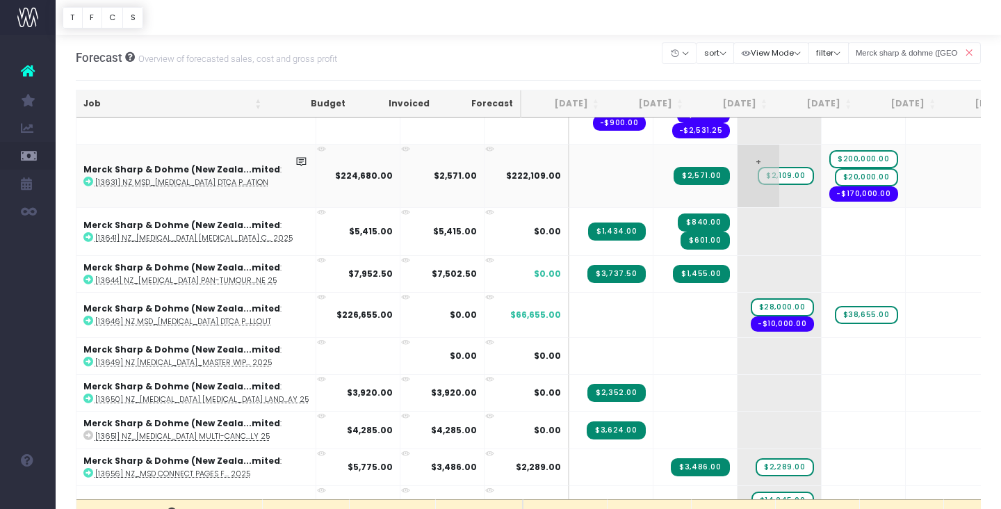
scroll to position [752, 0]
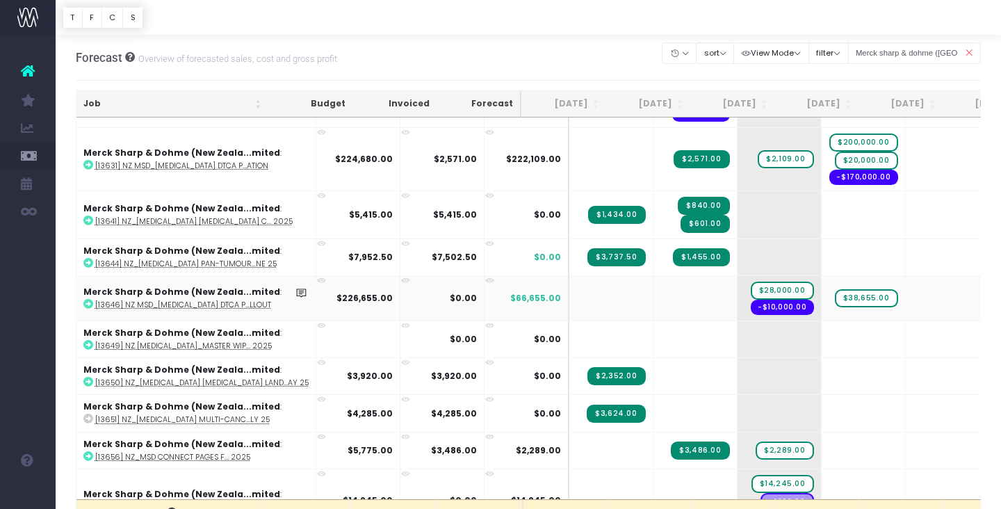
click at [87, 301] on icon at bounding box center [88, 304] width 10 height 10
drag, startPoint x: 742, startPoint y: 286, endPoint x: 798, endPoint y: 280, distance: 56.0
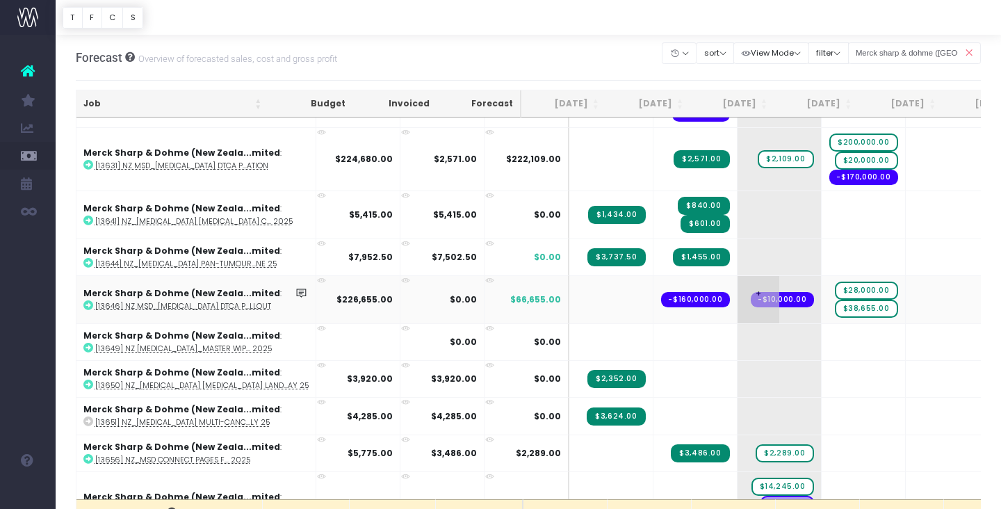
click at [737, 280] on span "+" at bounding box center [758, 299] width 42 height 47
click at [317, 277] on icon at bounding box center [321, 280] width 9 height 9
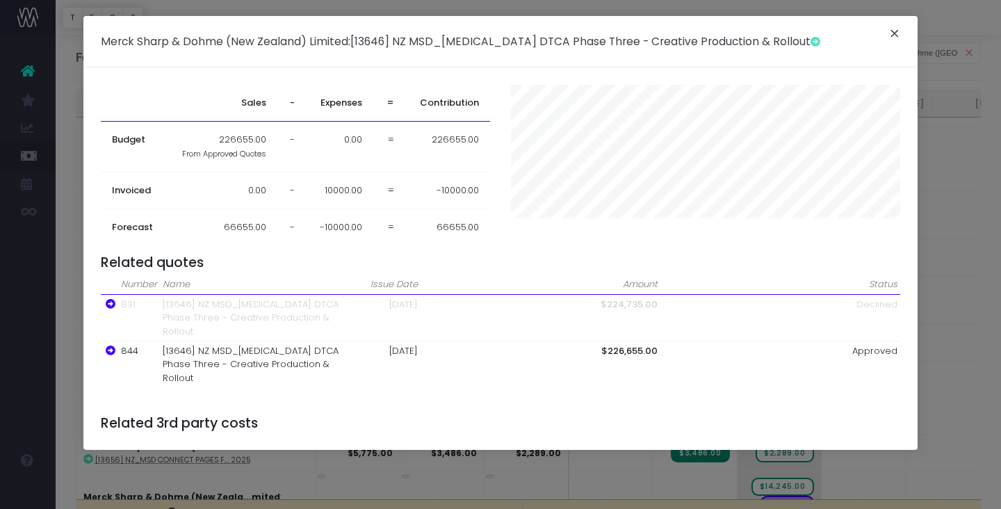
click at [888, 31] on button "×" at bounding box center [894, 35] width 29 height 22
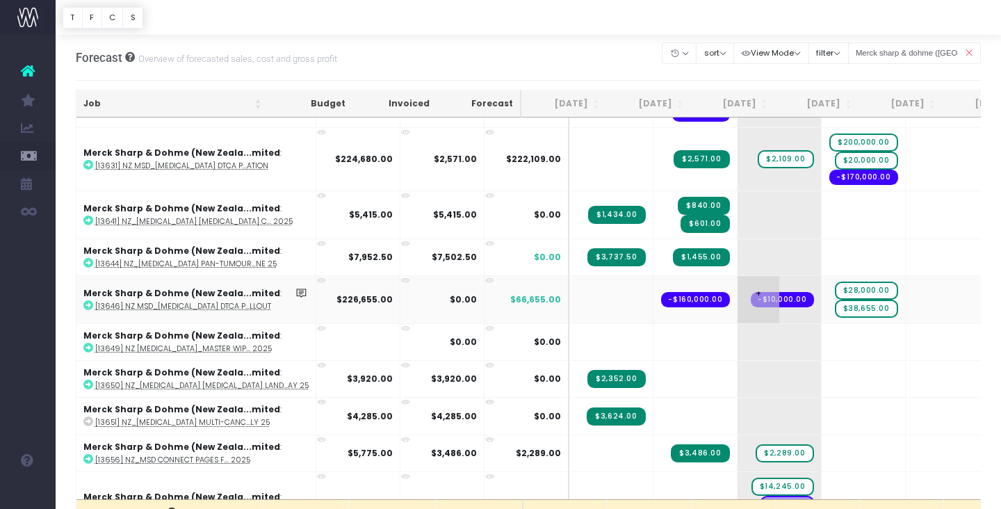
click at [737, 284] on span "+" at bounding box center [758, 299] width 42 height 47
click at [709, 370] on body "Oh my... this is bad. wayahead wasn't able to load this page. Please contact su…" at bounding box center [500, 254] width 1001 height 509
click at [747, 287] on span "$160,000.00" at bounding box center [780, 292] width 67 height 18
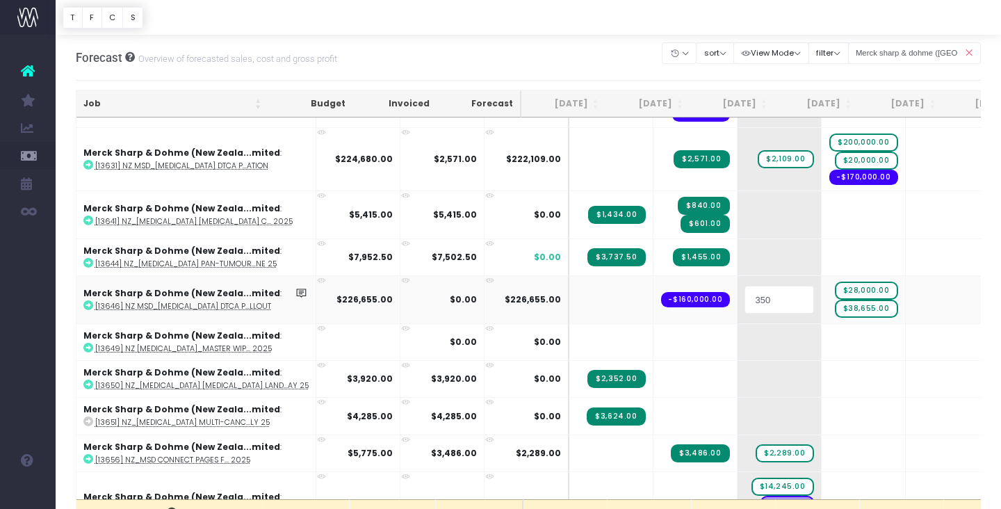
type input "3500"
click at [835, 287] on span "$28,000.00" at bounding box center [866, 290] width 63 height 18
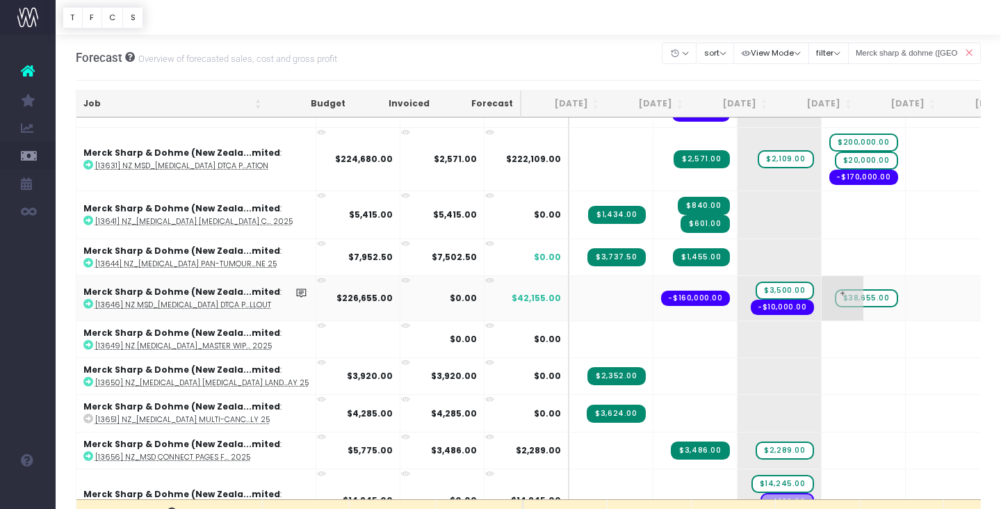
click at [835, 297] on span "$38,655.00" at bounding box center [866, 298] width 63 height 18
click at [0, 0] on span "+" at bounding box center [0, 0] width 0 height 0
click at [853, 329] on body "Oh my... this is bad. wayahead wasn't able to load this page. Please contact su…" at bounding box center [500, 254] width 1001 height 509
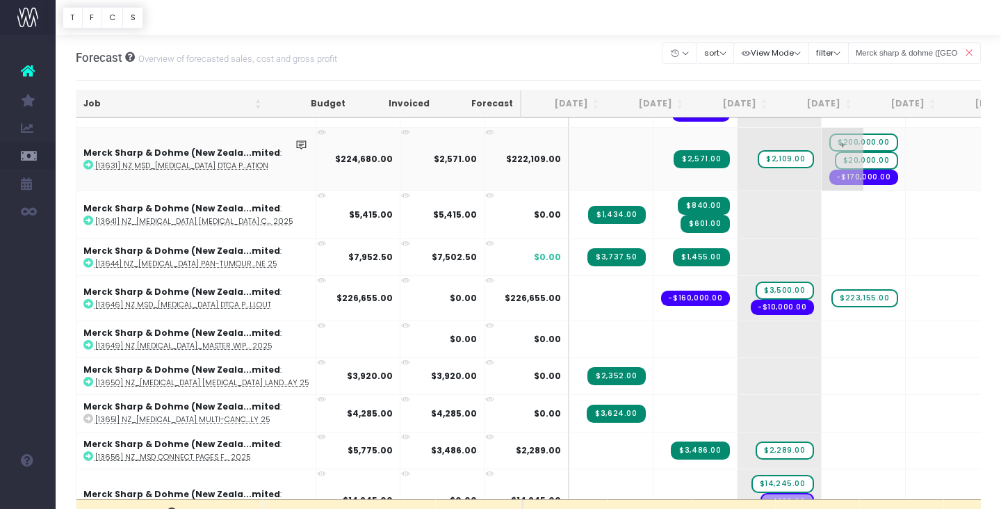
click at [822, 156] on span "+" at bounding box center [843, 159] width 42 height 63
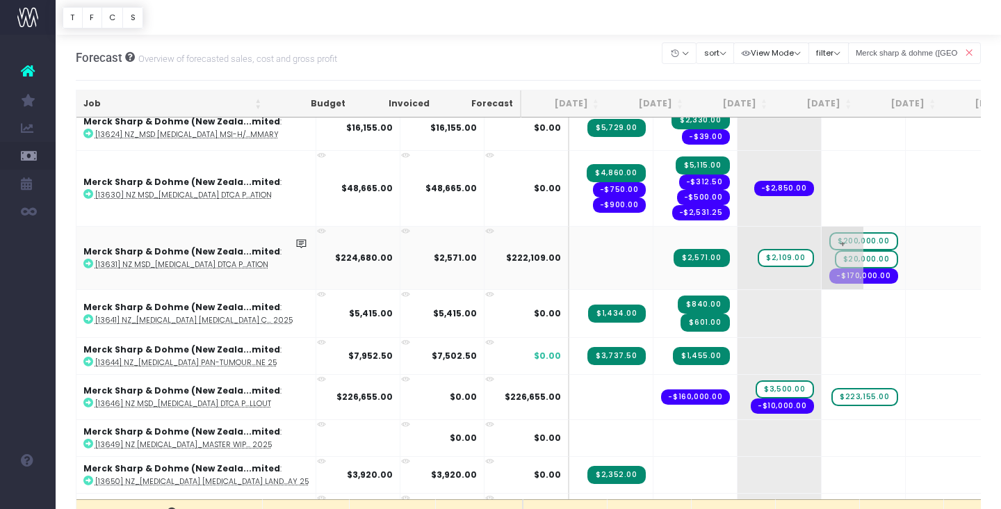
scroll to position [651, 0]
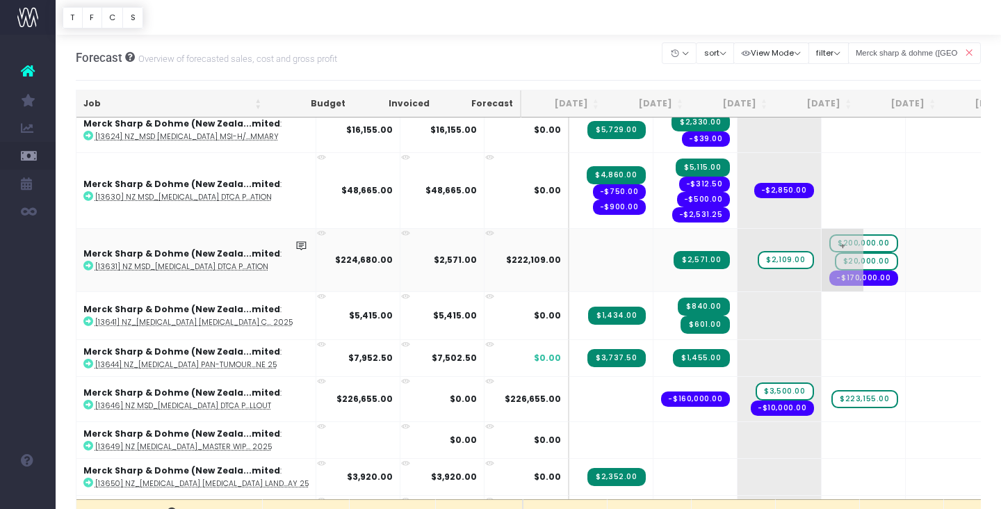
click at [835, 260] on span "$20,000.00" at bounding box center [866, 261] width 63 height 18
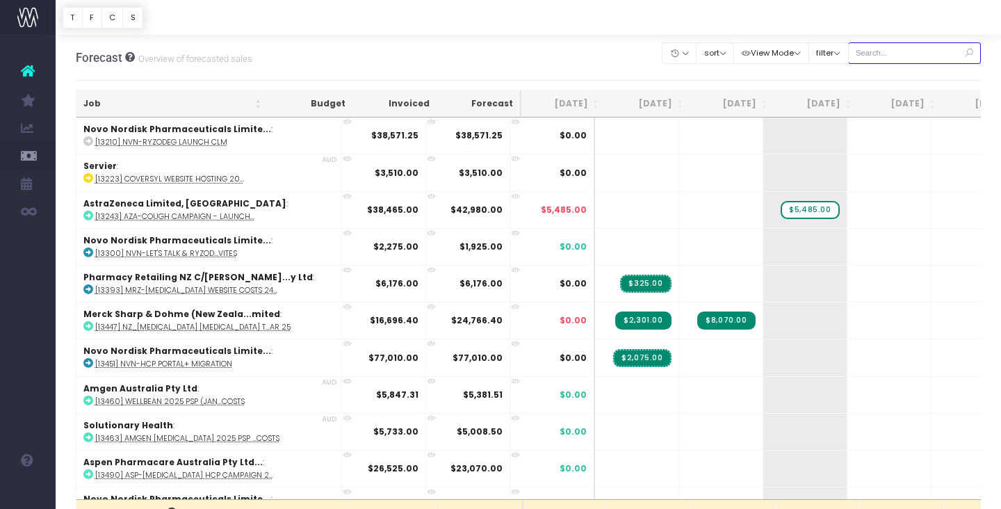
click at [911, 55] on input "text" at bounding box center [914, 53] width 133 height 22
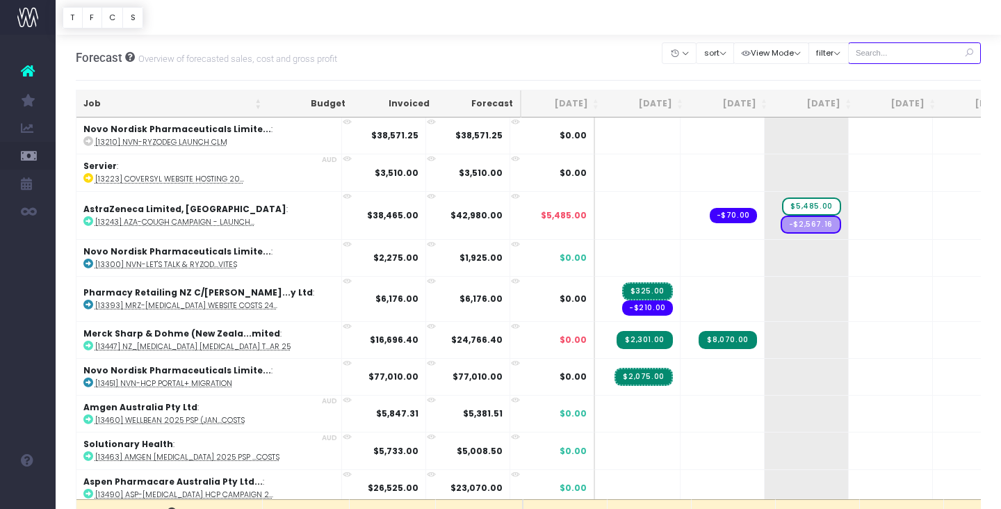
type input "Merck sharp & dohme ([GEOGRAPHIC_DATA]"
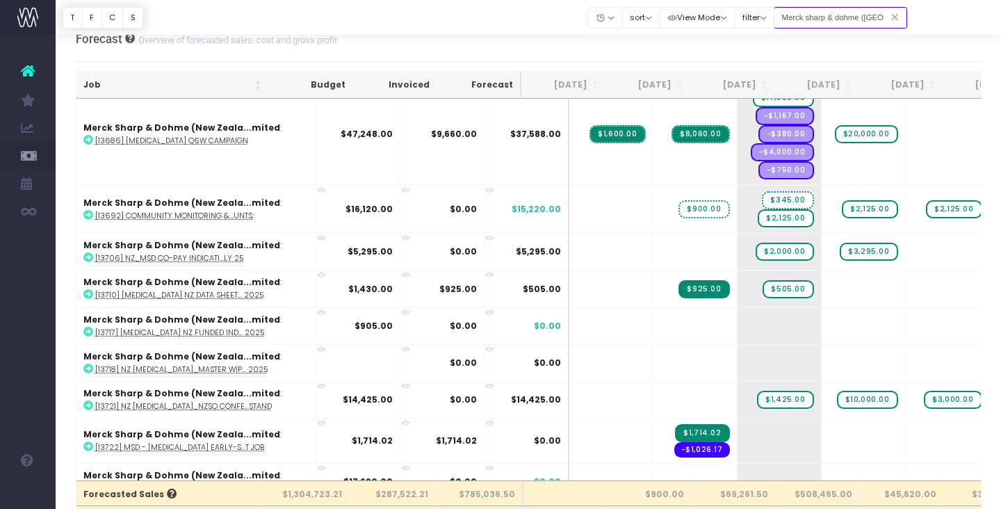
scroll to position [1328, 0]
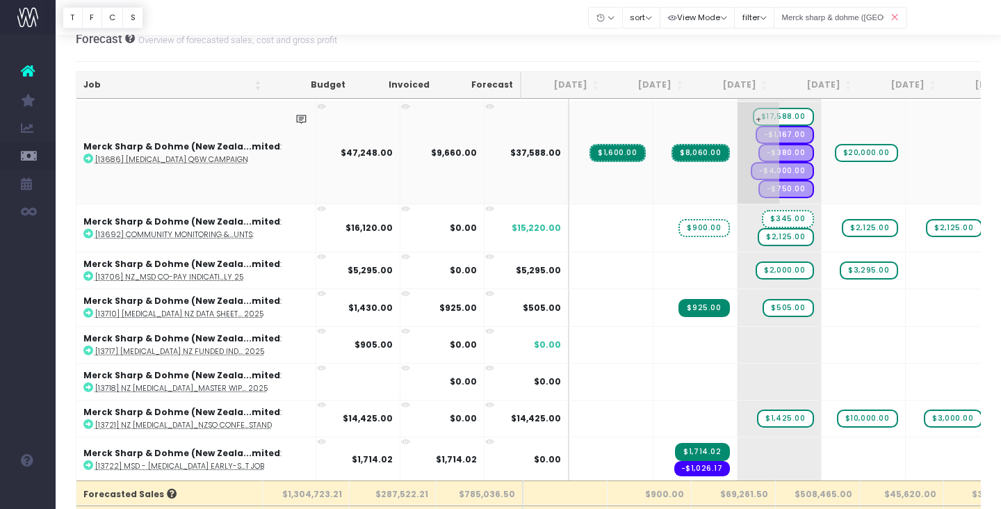
click at [755, 133] on span "-$1,167.00" at bounding box center [784, 135] width 58 height 18
click at [755, 131] on span "-$1,167.00" at bounding box center [784, 135] width 58 height 18
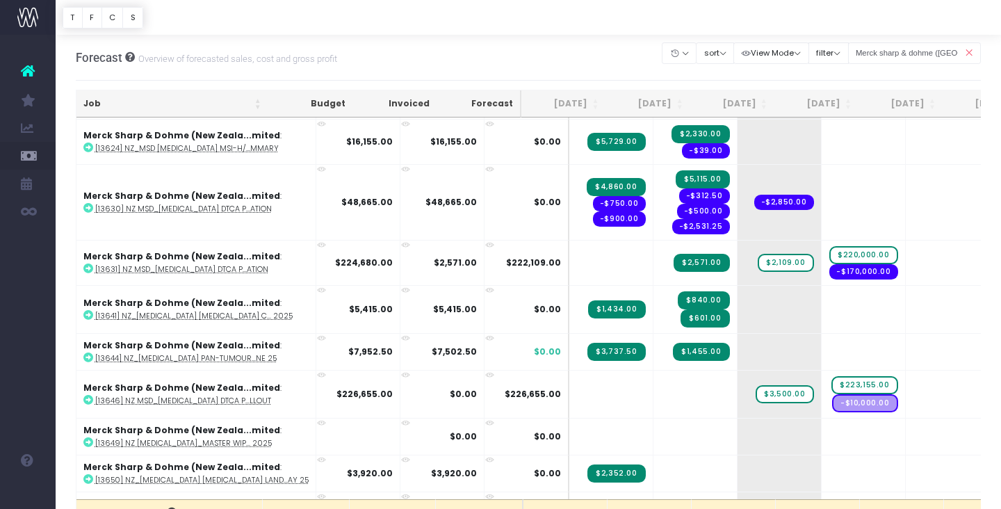
scroll to position [642, 0]
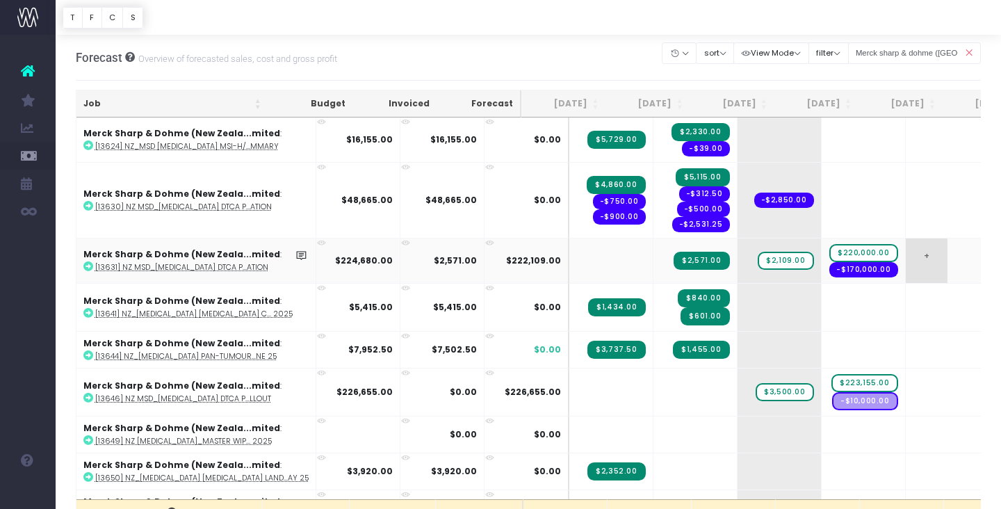
click at [906, 246] on span "+" at bounding box center [927, 260] width 42 height 44
type input "20000"
click at [916, 298] on body "Oh my... this is bad. wayahead wasn't able to load this page. Please contact su…" at bounding box center [500, 254] width 1001 height 509
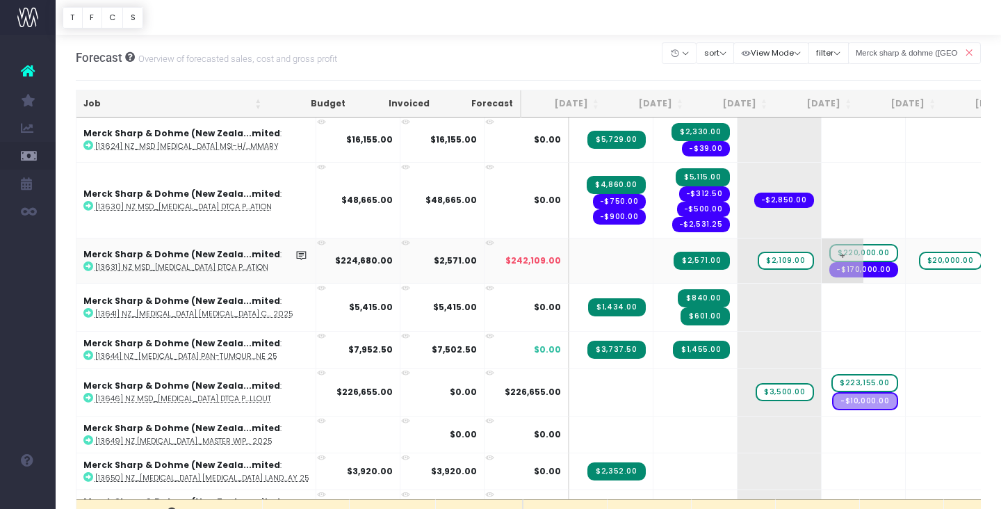
click at [834, 247] on span "$220,000.00" at bounding box center [863, 253] width 69 height 18
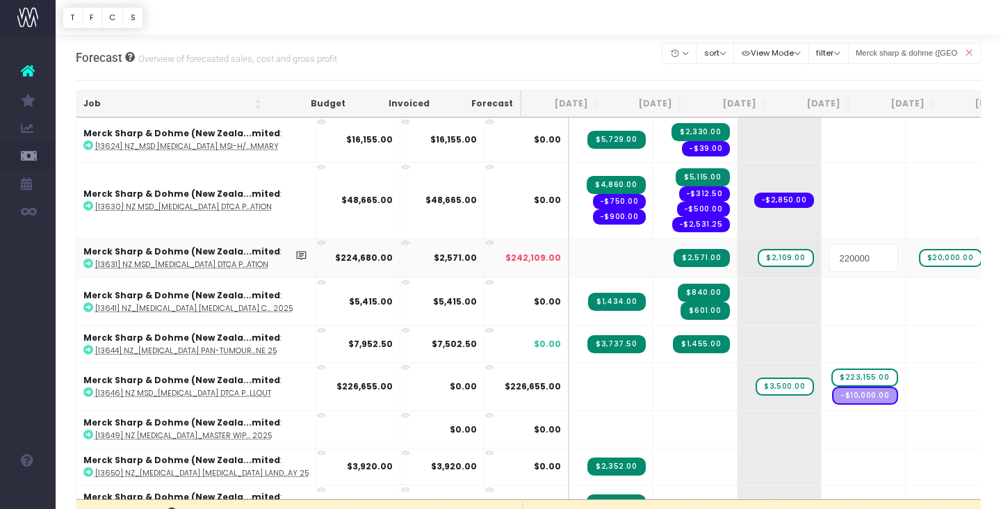
click at [828, 254] on input "220000" at bounding box center [863, 258] width 70 height 28
type input "200000"
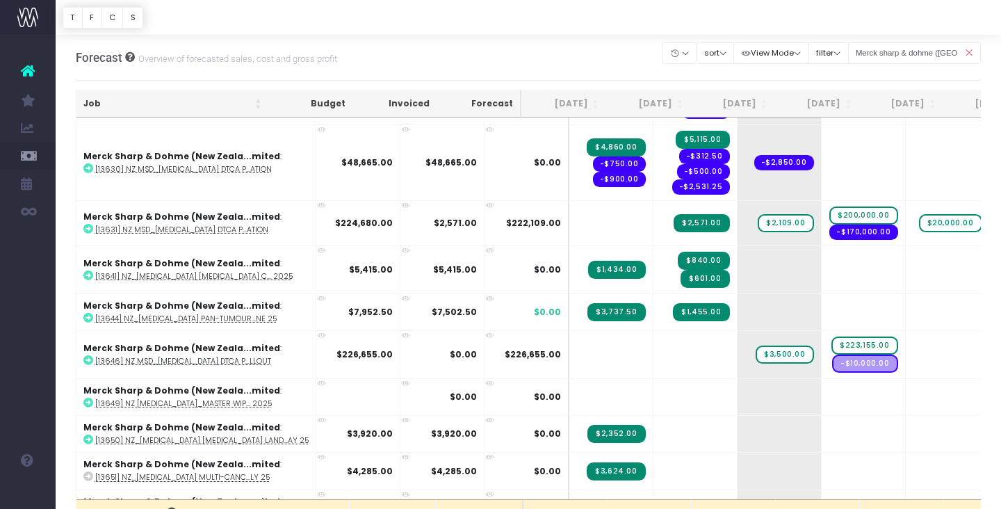
scroll to position [683, 0]
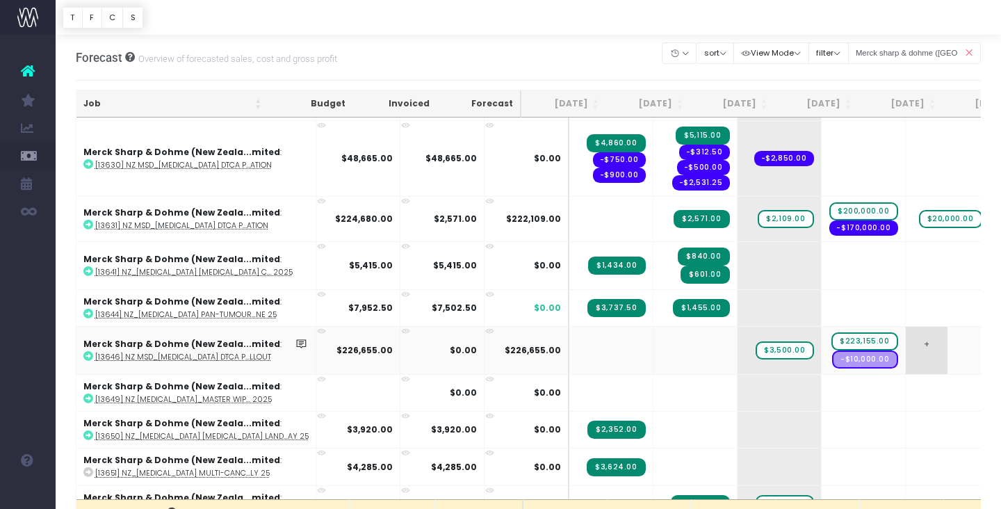
click at [906, 334] on span "+" at bounding box center [927, 350] width 42 height 47
type input "200000"
click at [899, 390] on body "Oh my... this is bad. wayahead wasn't able to load this page. Please contact su…" at bounding box center [500, 254] width 1001 height 509
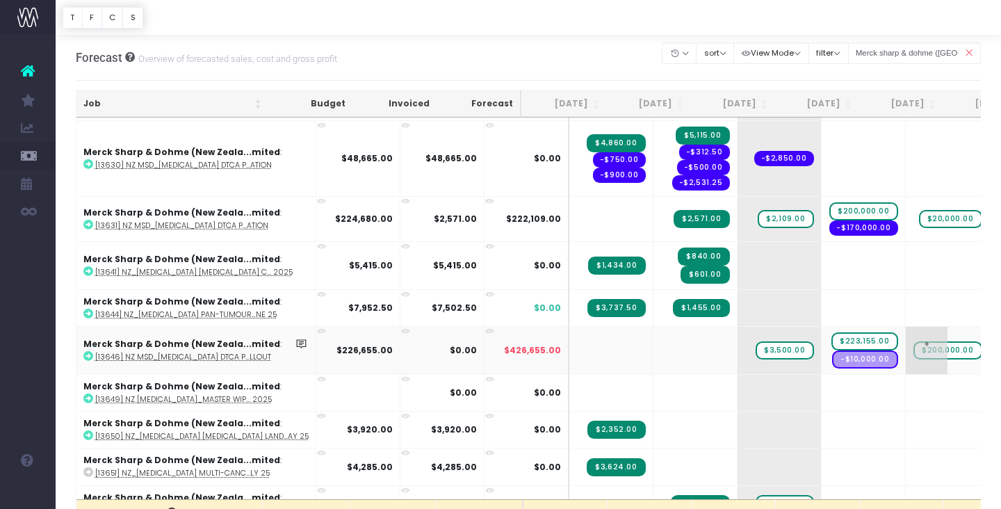
click at [913, 348] on span "$200,000.00" at bounding box center [947, 350] width 69 height 18
click at [913, 354] on input "200000" at bounding box center [948, 350] width 70 height 28
type input "20000"
click at [831, 339] on span "$223,155.00" at bounding box center [864, 341] width 67 height 18
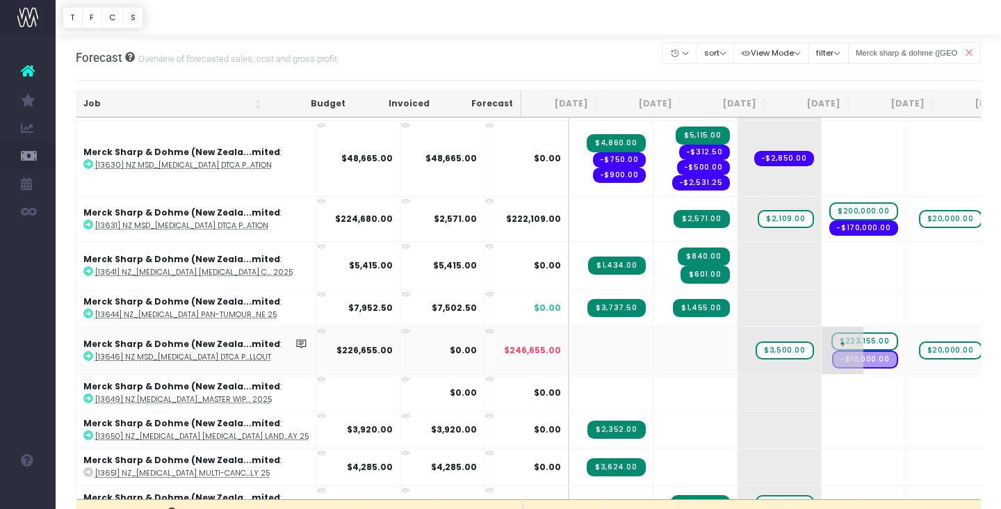
click at [831, 339] on span "$223,155.00" at bounding box center [864, 341] width 67 height 18
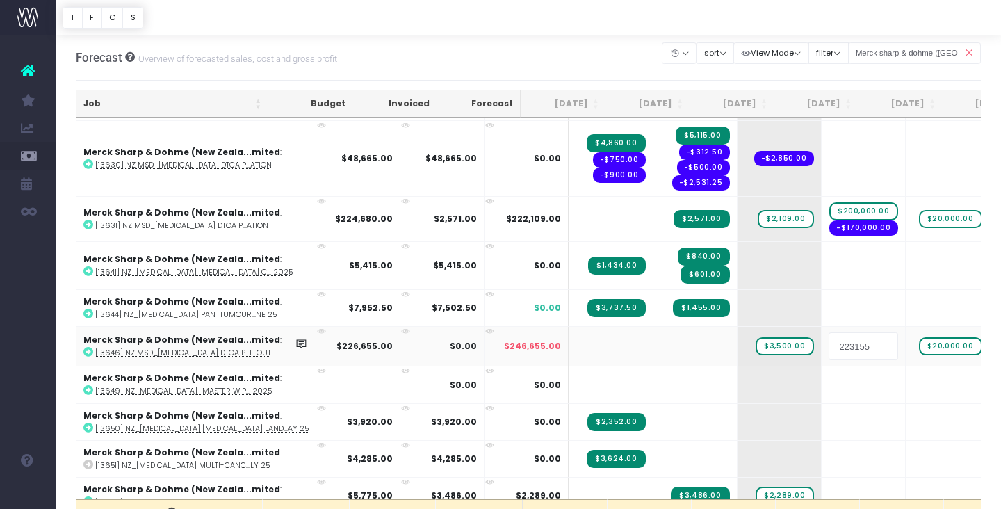
click at [828, 345] on input "223155" at bounding box center [863, 346] width 70 height 28
type input "203155"
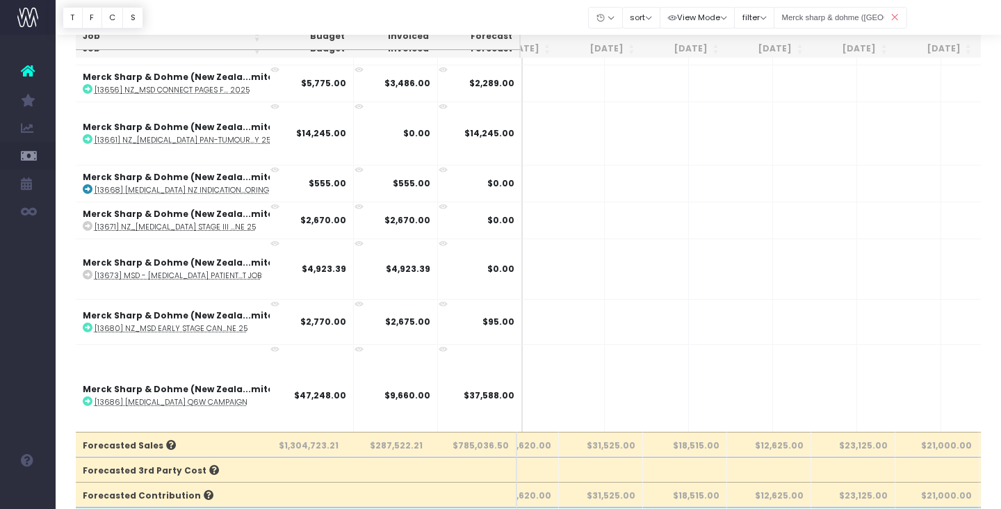
scroll to position [1036, 283]
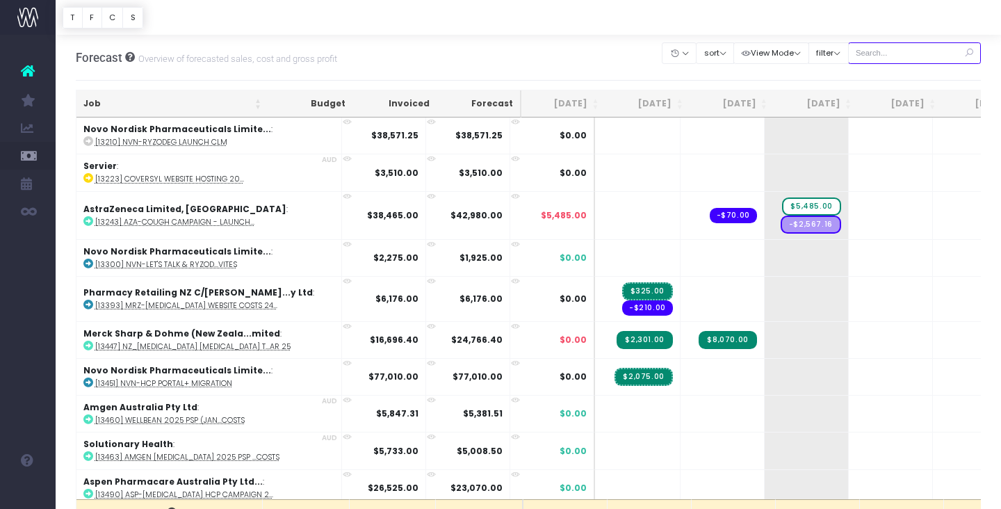
click at [920, 49] on input "text" at bounding box center [914, 53] width 133 height 22
click at [851, 345] on td "+" at bounding box center [891, 339] width 84 height 37
